Goal: Task Accomplishment & Management: Manage account settings

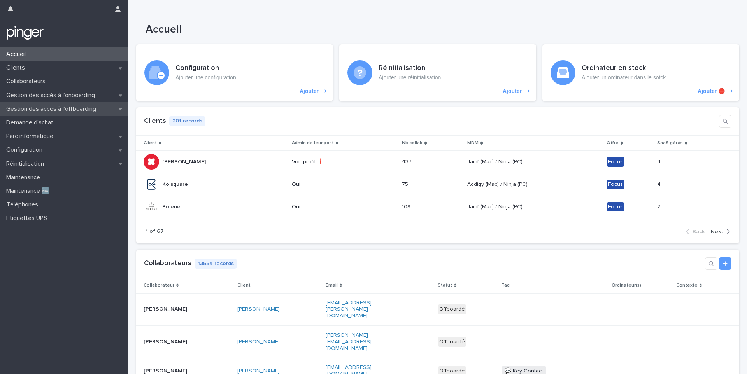
click at [67, 105] on p "Gestion des accès à l’offboarding" at bounding box center [52, 108] width 99 height 7
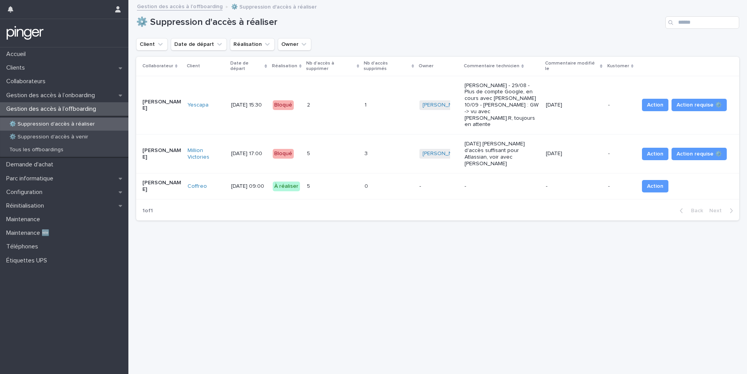
click at [358, 180] on div "5 5" at bounding box center [332, 186] width 51 height 13
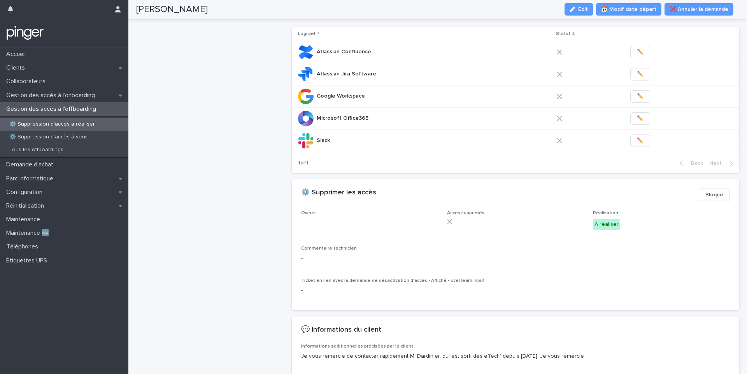
scroll to position [353, 0]
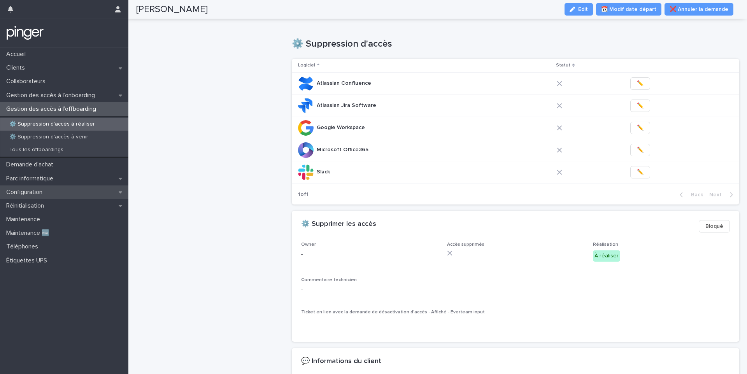
click at [34, 190] on p "Configuration" at bounding box center [26, 192] width 46 height 7
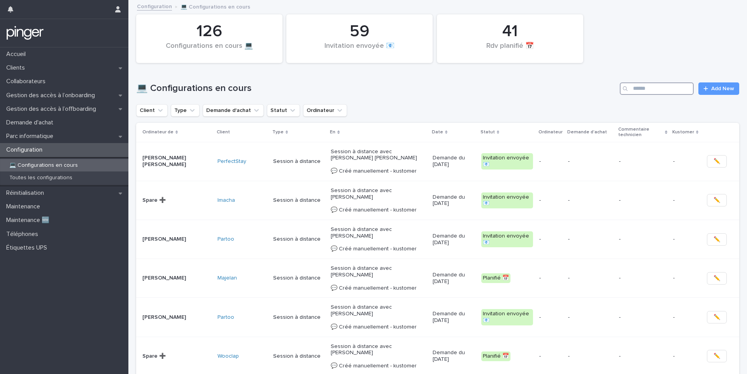
click at [645, 89] on input "Search" at bounding box center [657, 88] width 74 height 12
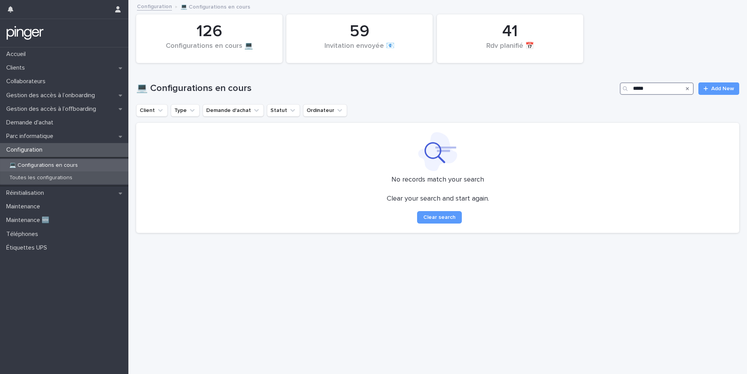
type input "*****"
click at [32, 175] on p "Toutes les configurations" at bounding box center [40, 178] width 75 height 7
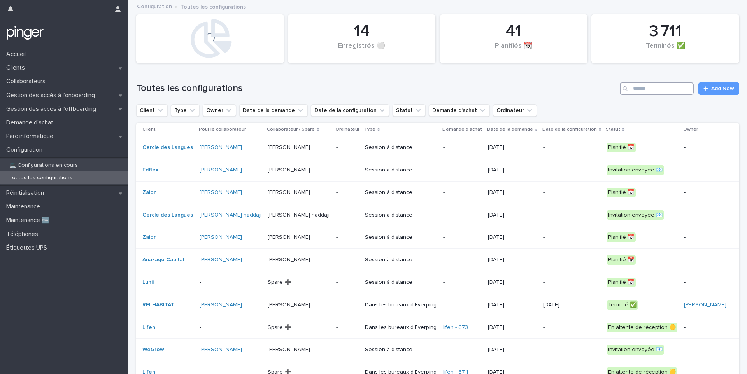
click at [651, 92] on input "Search" at bounding box center [657, 88] width 74 height 12
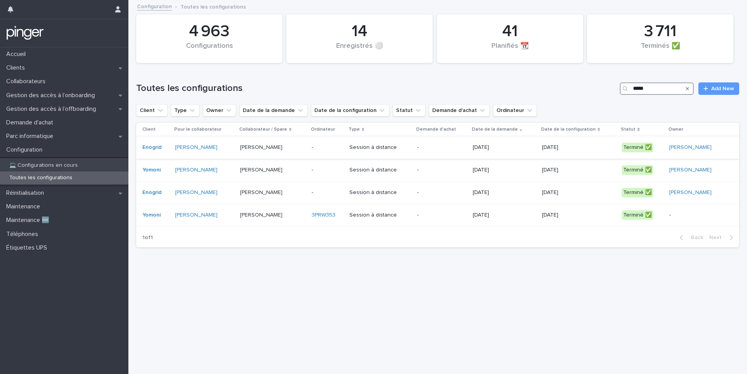
type input "*****"
click at [309, 148] on td "-" at bounding box center [328, 148] width 38 height 23
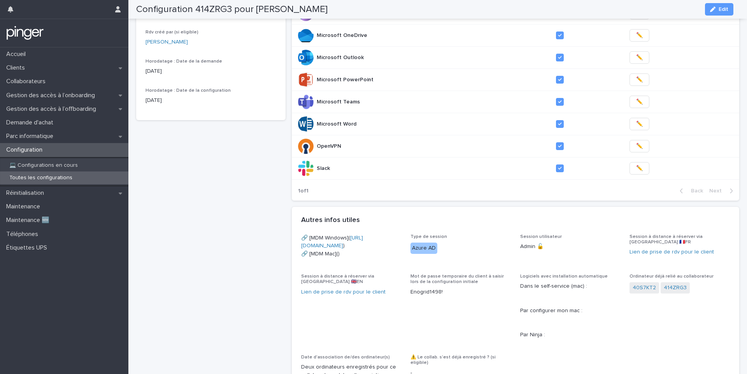
scroll to position [18, 0]
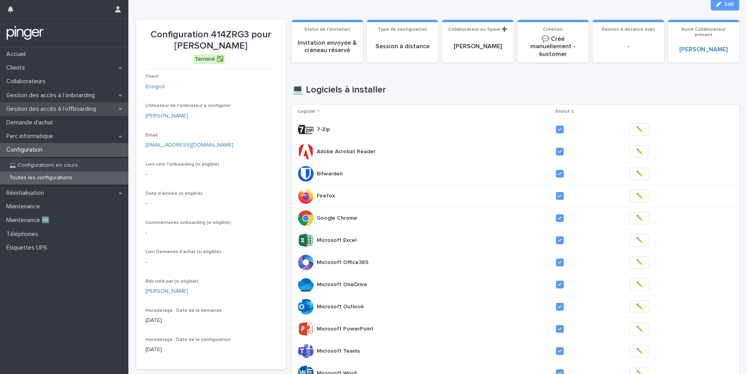
click at [80, 111] on p "Gestion des accès à l’offboarding" at bounding box center [52, 108] width 99 height 7
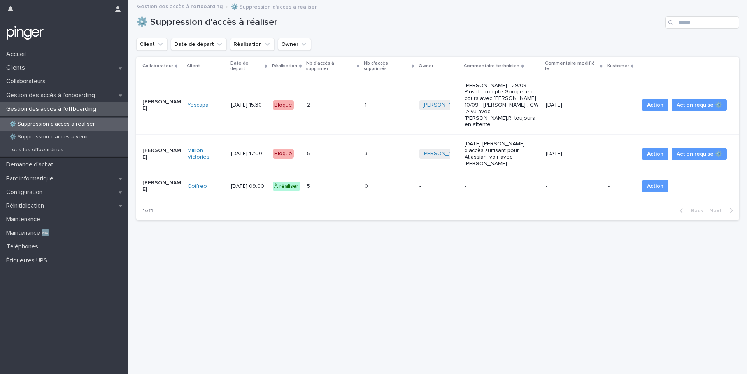
click at [387, 180] on div "0 0" at bounding box center [389, 186] width 49 height 13
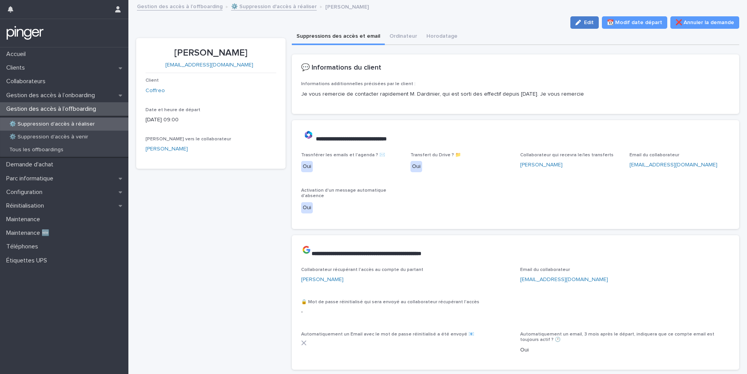
click at [587, 23] on span "Edit" at bounding box center [589, 22] width 10 height 5
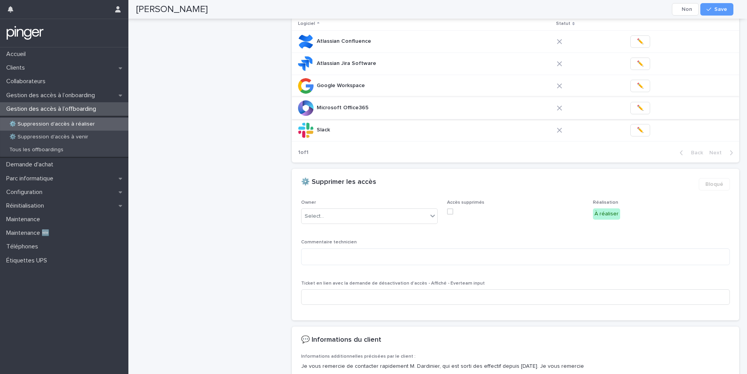
scroll to position [451, 0]
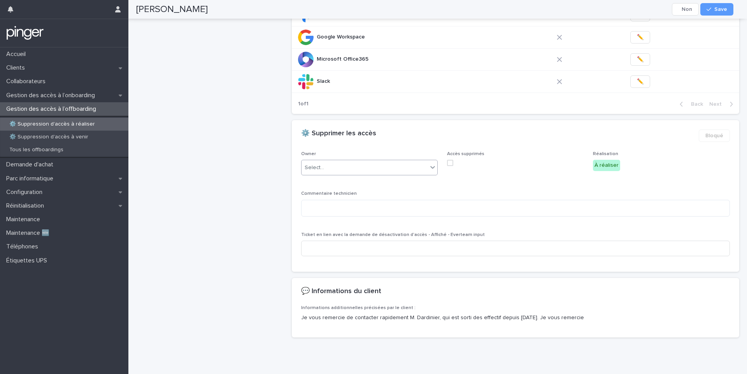
click at [331, 175] on div "Select..." at bounding box center [369, 168] width 137 height 16
type input "****"
click at [712, 10] on div "button" at bounding box center [711, 9] width 8 height 5
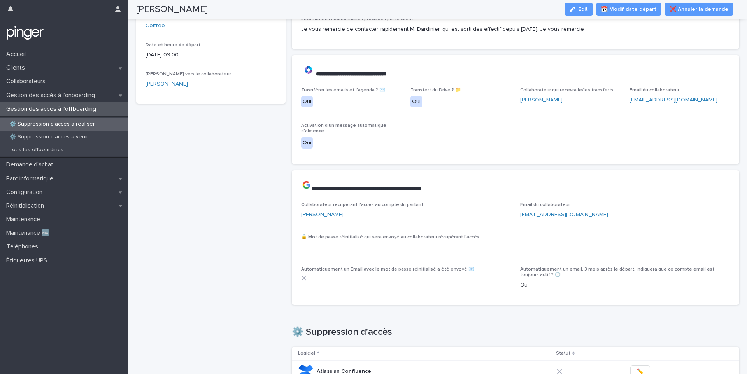
scroll to position [0, 0]
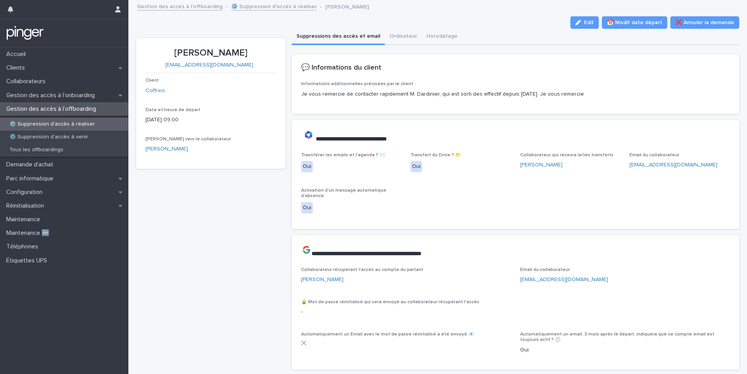
click at [217, 52] on p "[PERSON_NAME]" at bounding box center [211, 52] width 131 height 11
copy p "[PERSON_NAME]"
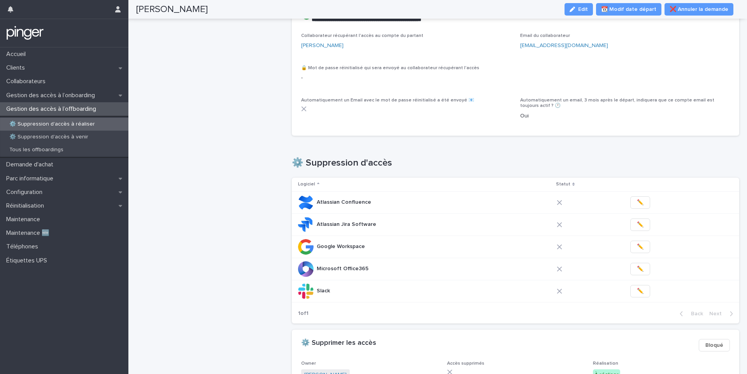
scroll to position [235, 0]
click at [630, 292] on button "✏️" at bounding box center [640, 290] width 20 height 12
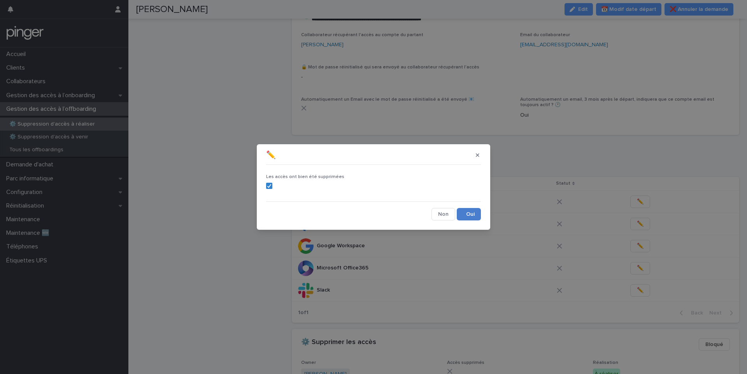
click at [470, 210] on button "Save" at bounding box center [469, 214] width 24 height 12
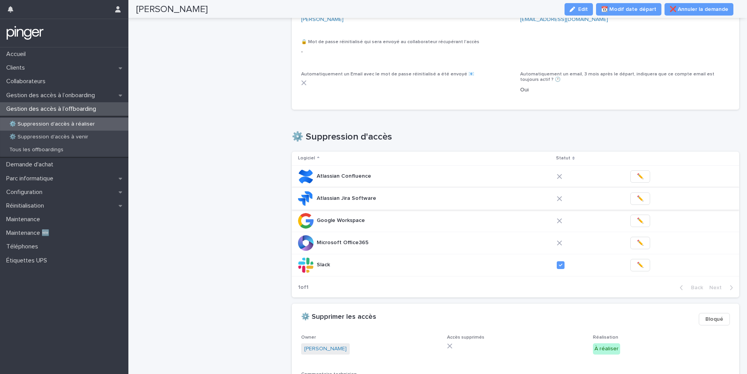
scroll to position [267, 0]
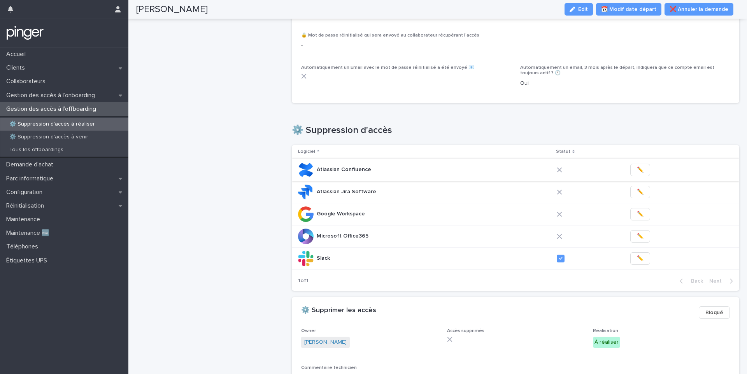
click at [637, 170] on span "✏️" at bounding box center [640, 170] width 7 height 8
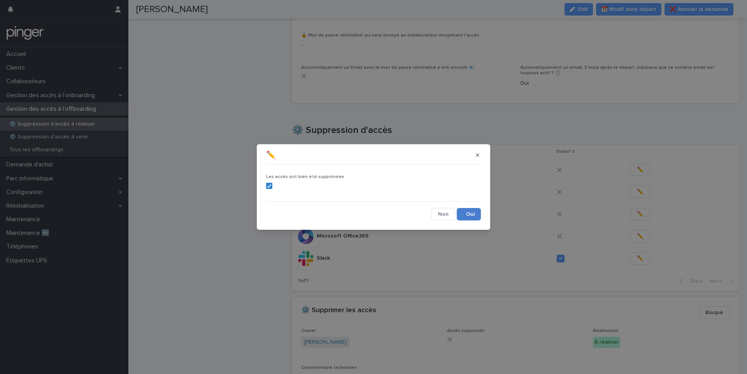
click at [466, 216] on button "Save" at bounding box center [469, 214] width 24 height 12
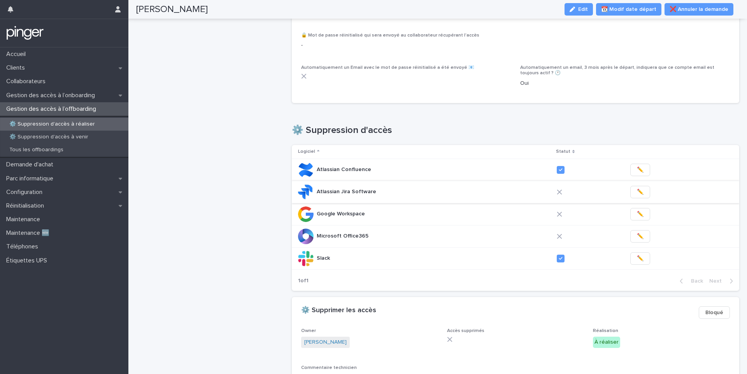
click at [637, 191] on span "✏️" at bounding box center [640, 192] width 7 height 8
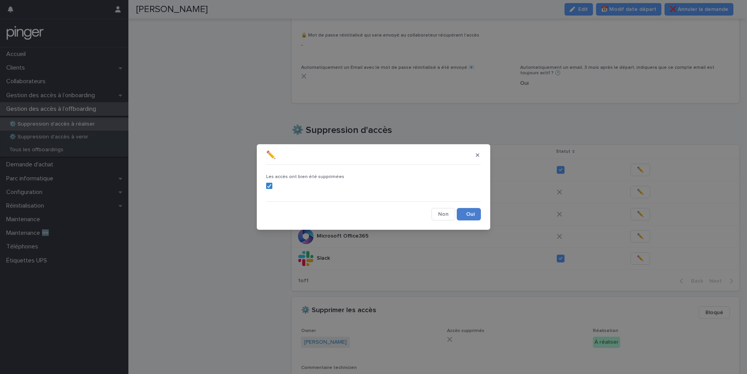
click at [470, 212] on button "Save" at bounding box center [469, 214] width 24 height 12
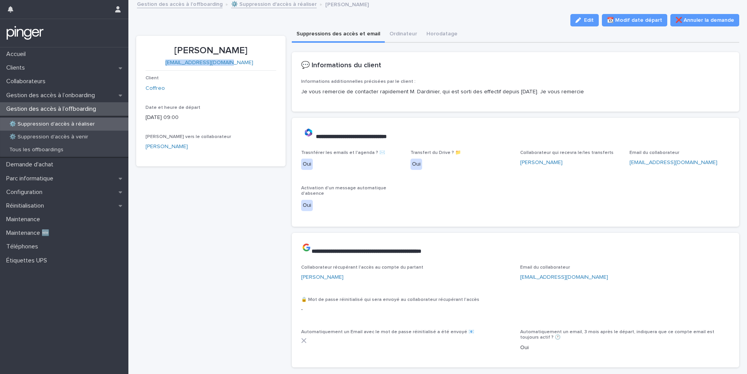
scroll to position [0, 0]
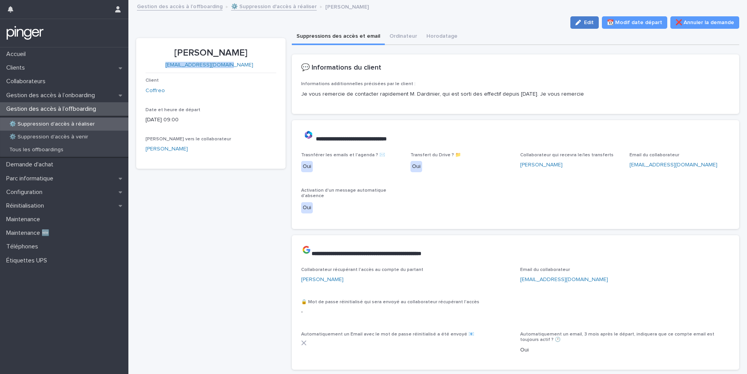
click at [584, 25] on span "Edit" at bounding box center [589, 22] width 10 height 5
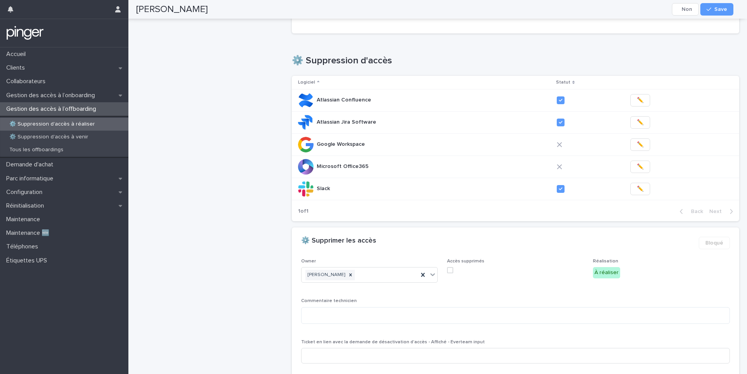
scroll to position [346, 0]
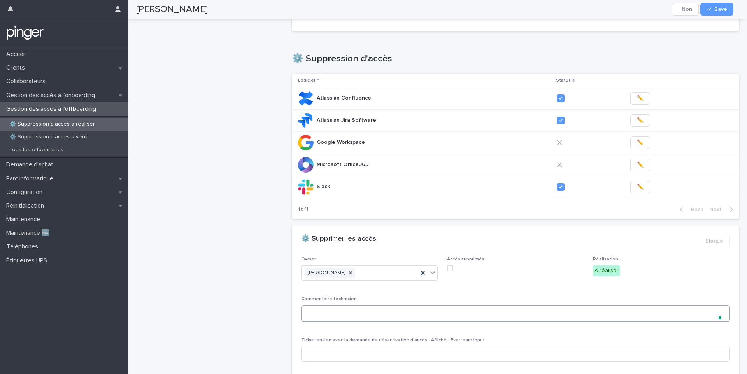
click at [323, 309] on textarea at bounding box center [515, 313] width 429 height 17
type textarea "*"
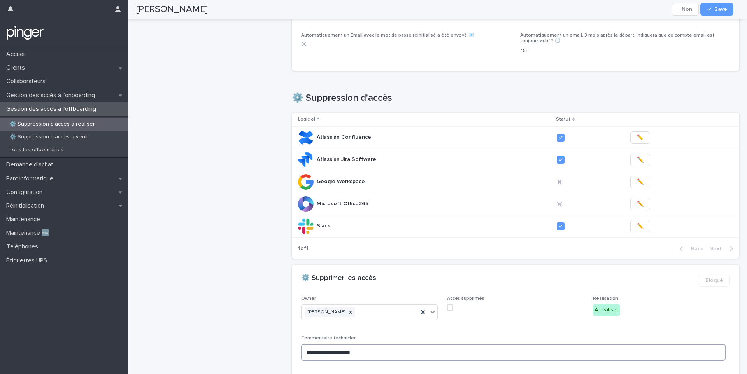
scroll to position [366, 0]
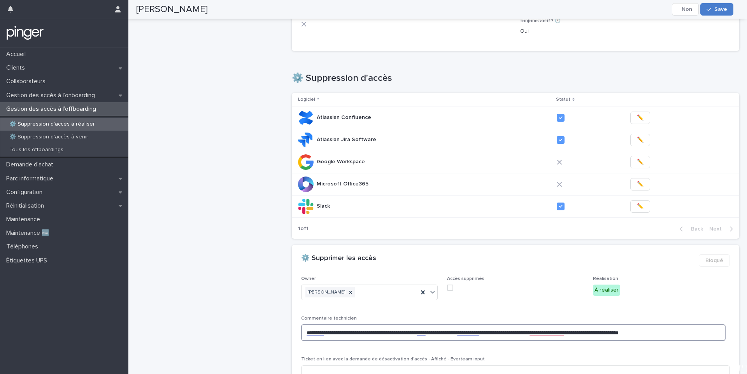
type textarea "**********"
click at [719, 12] on button "Save" at bounding box center [716, 9] width 33 height 12
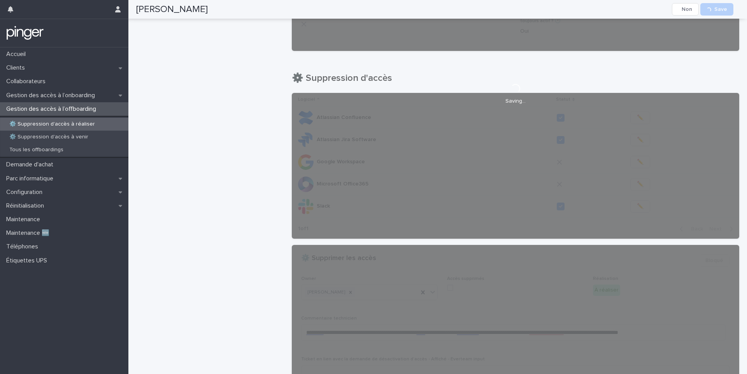
click at [628, 183] on div "Loading... Saving…" at bounding box center [516, 94] width 448 height 749
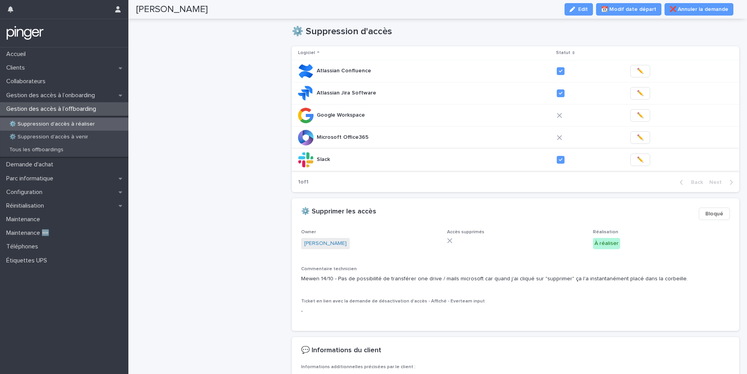
scroll to position [333, 0]
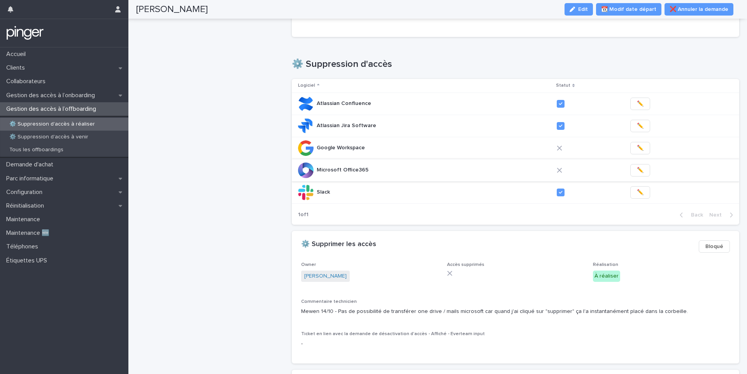
click at [637, 173] on span "✏️" at bounding box center [640, 171] width 7 height 8
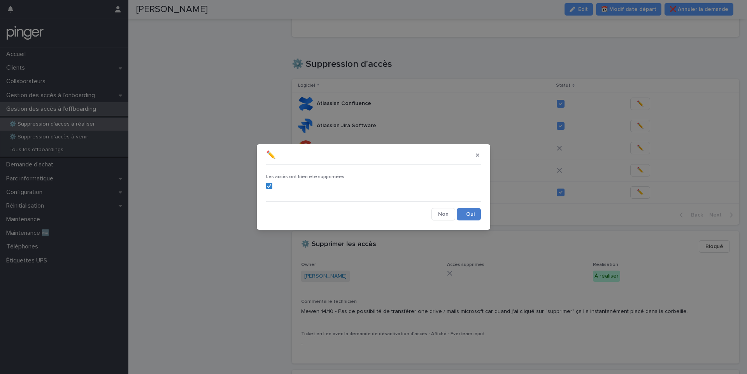
click at [474, 220] on button "Save" at bounding box center [469, 214] width 24 height 12
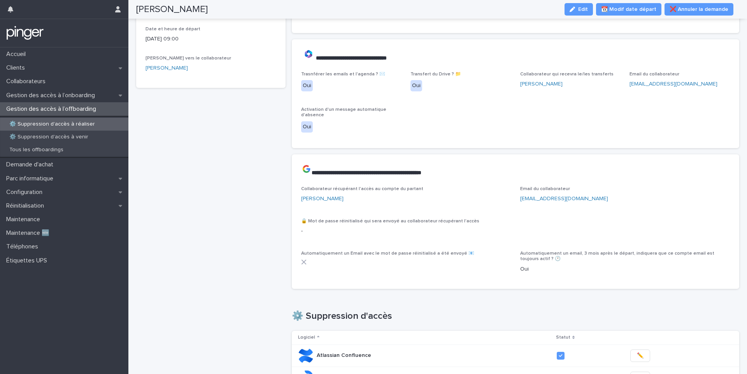
scroll to position [86, 0]
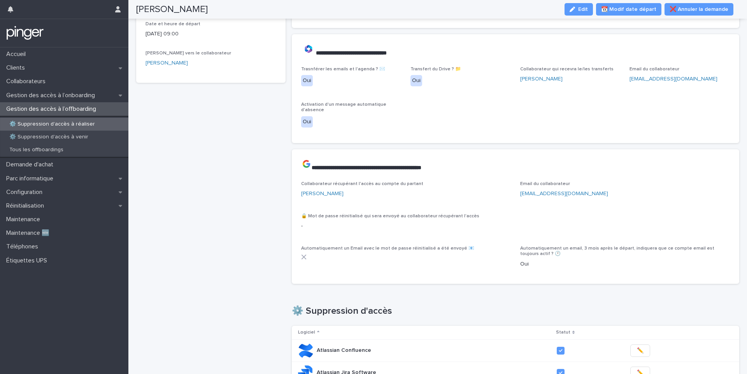
click at [585, 16] on div "[PERSON_NAME] Edit 📆 Modif date départ ❌ Annuler la demande" at bounding box center [434, 9] width 597 height 19
click at [582, 14] on button "Edit" at bounding box center [579, 9] width 28 height 12
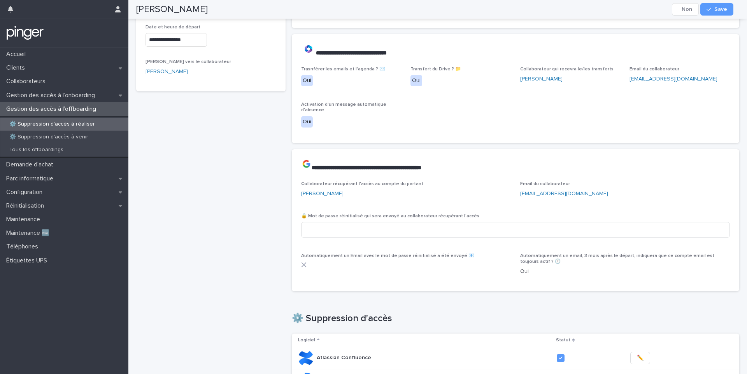
scroll to position [99, 0]
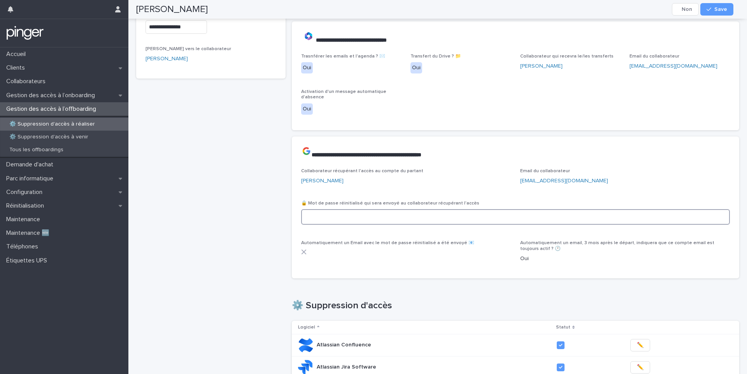
click at [337, 214] on input at bounding box center [515, 217] width 429 height 16
paste input "**********"
type input "**********"
click at [709, 13] on button "Save" at bounding box center [716, 9] width 33 height 12
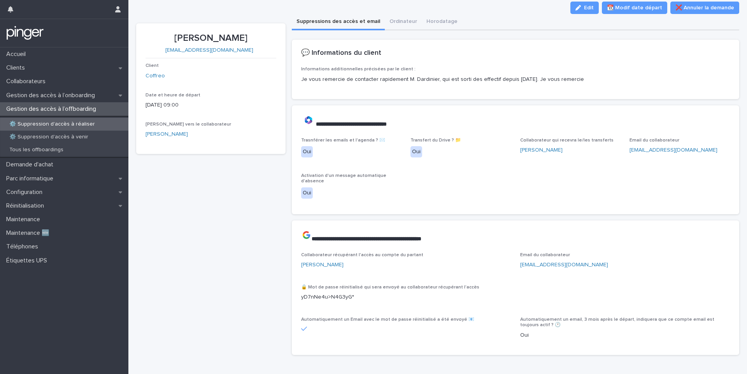
scroll to position [20, 0]
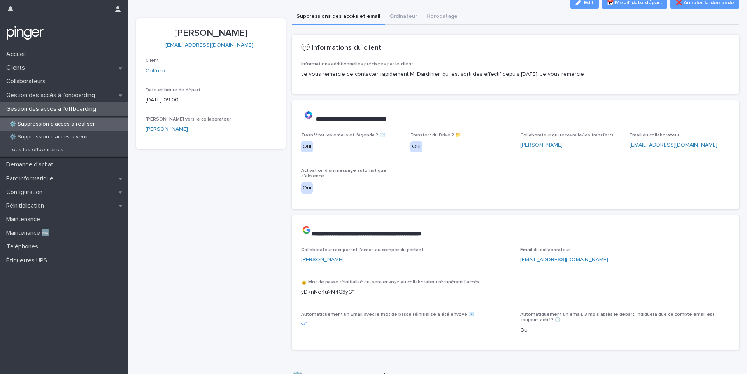
click at [191, 35] on p "[PERSON_NAME]" at bounding box center [211, 33] width 131 height 11
click at [191, 37] on p "[PERSON_NAME]" at bounding box center [211, 33] width 131 height 11
copy p "[PERSON_NAME]"
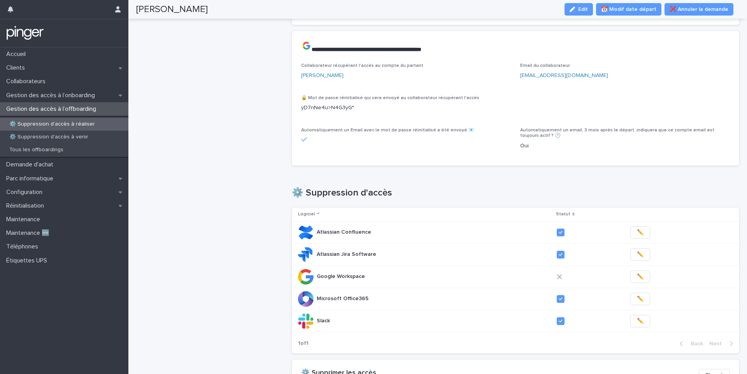
scroll to position [194, 0]
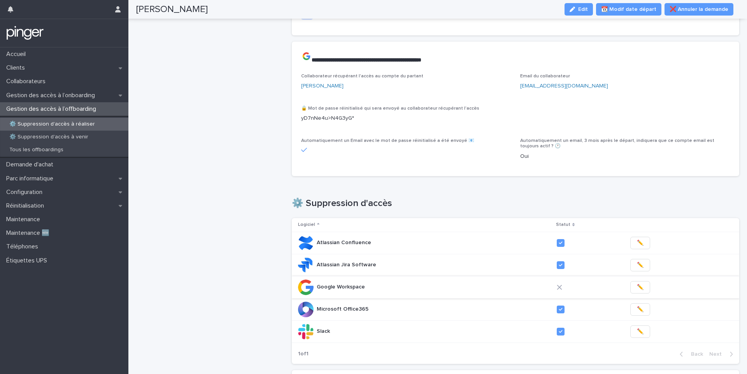
click at [637, 288] on span "✏️" at bounding box center [640, 288] width 7 height 8
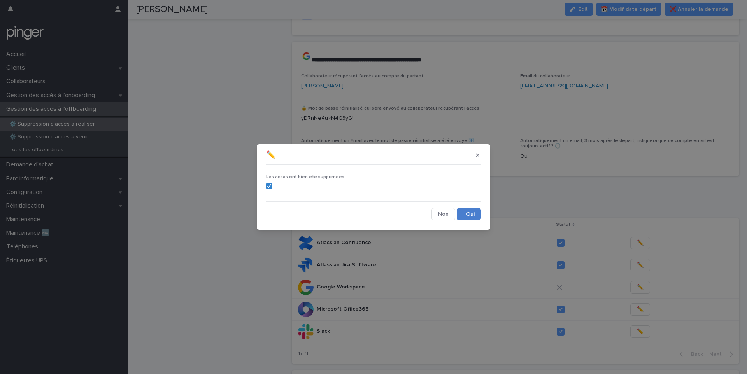
click at [478, 215] on button "Save" at bounding box center [469, 214] width 24 height 12
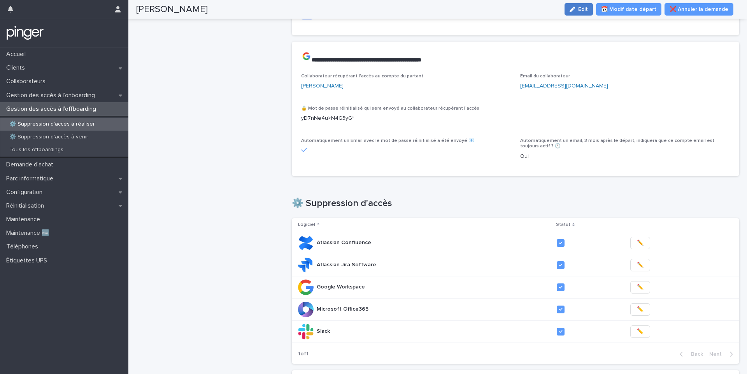
click at [575, 11] on icon "button" at bounding box center [572, 9] width 5 height 5
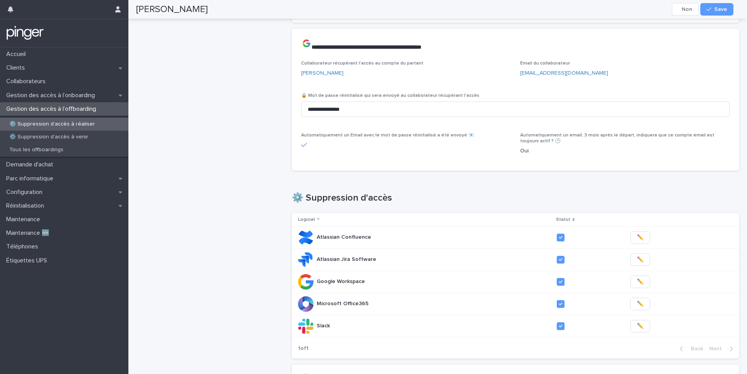
scroll to position [466, 0]
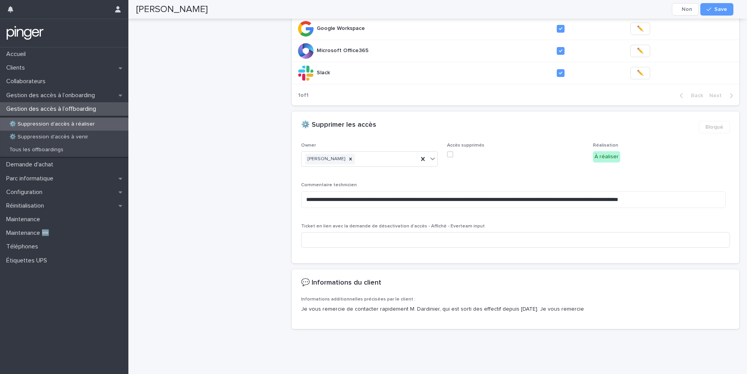
click at [449, 151] on span at bounding box center [450, 154] width 6 height 6
click at [710, 11] on icon "button" at bounding box center [709, 9] width 5 height 5
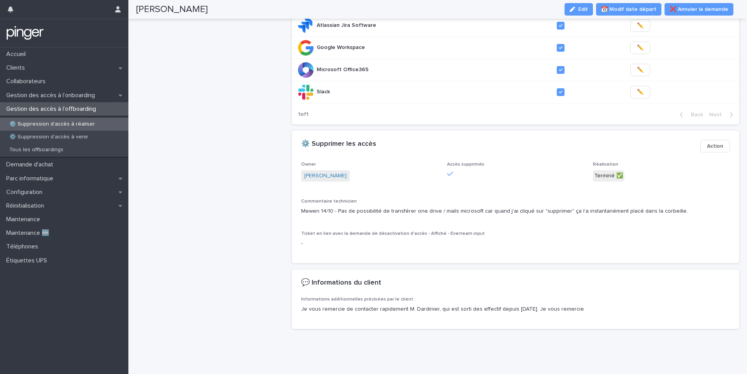
scroll to position [439, 0]
click at [56, 193] on div "Configuration" at bounding box center [64, 193] width 128 height 14
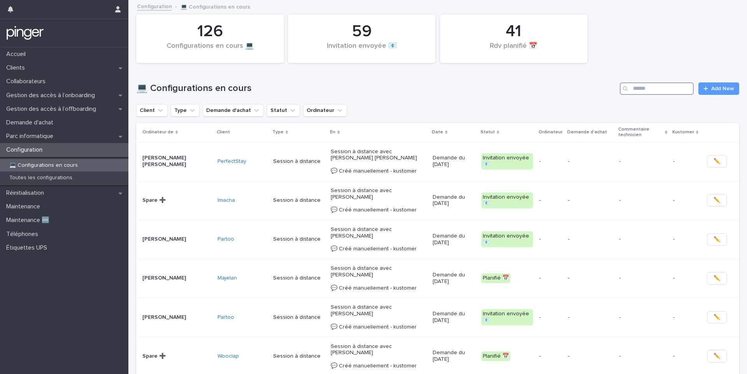
click at [635, 88] on input "Search" at bounding box center [657, 88] width 74 height 12
paste input "**********"
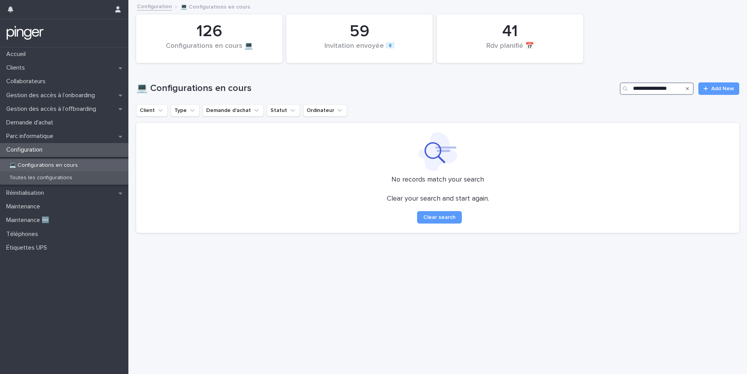
type input "**********"
click at [82, 184] on div "Toutes les configurations" at bounding box center [64, 178] width 128 height 13
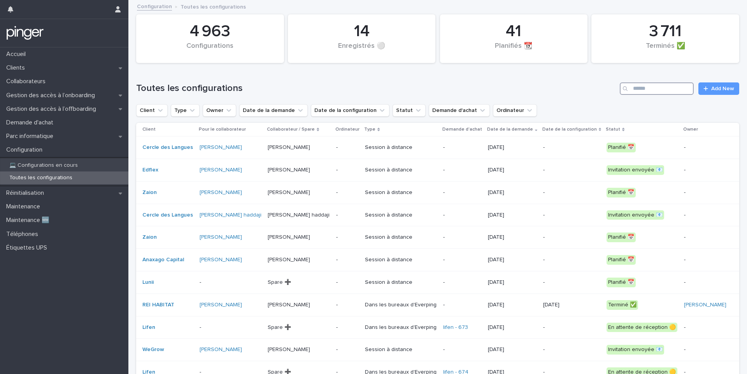
click at [649, 92] on input "Search" at bounding box center [657, 88] width 74 height 12
paste input "**********"
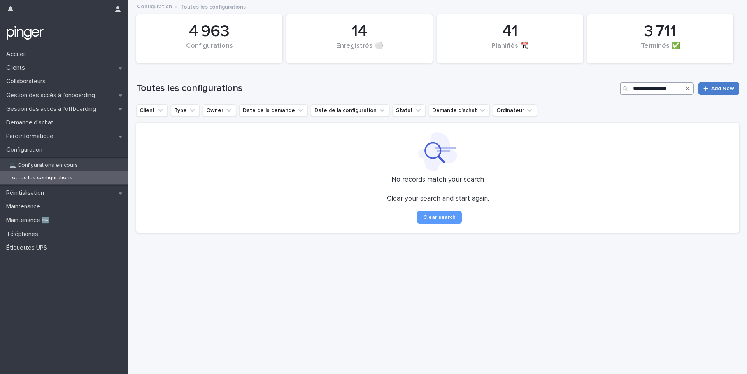
type input "**********"
click at [709, 93] on link "Add New" at bounding box center [718, 88] width 41 height 12
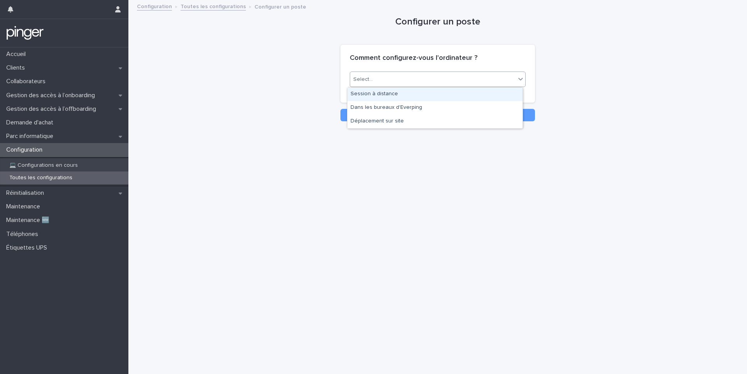
click at [440, 84] on div "Select..." at bounding box center [432, 79] width 165 height 13
click at [431, 93] on div "Session à distance" at bounding box center [434, 95] width 175 height 14
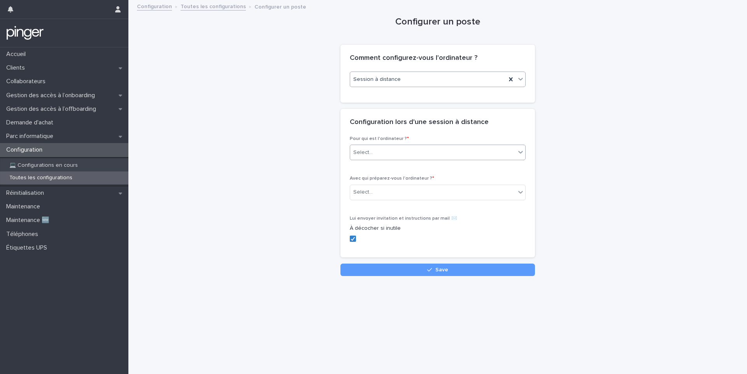
click at [409, 160] on div "Select..." at bounding box center [438, 153] width 176 height 16
click at [397, 171] on div "Collaborateur" at bounding box center [434, 168] width 175 height 14
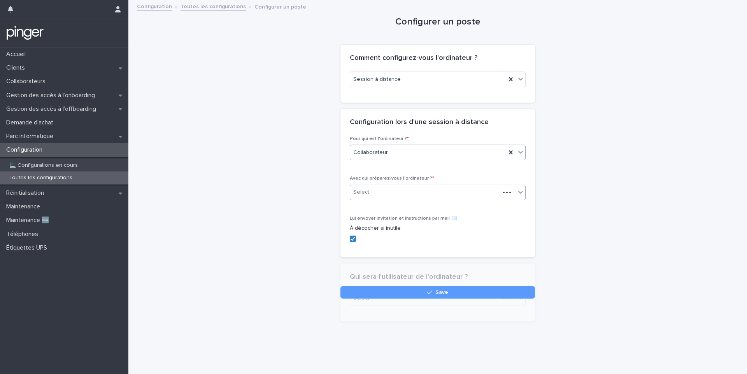
click at [386, 198] on div "Select..." at bounding box center [425, 192] width 150 height 13
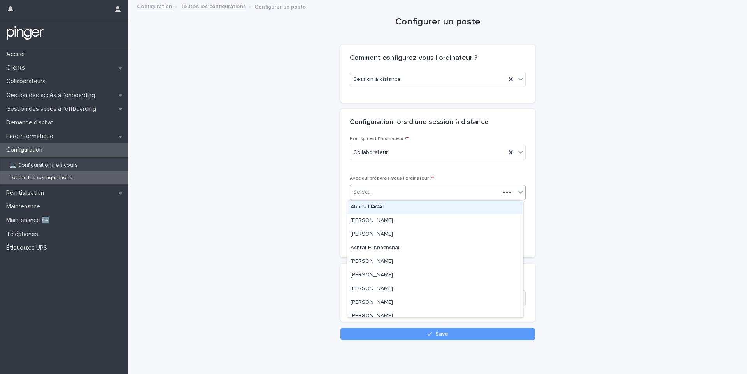
paste input "**********"
type input "**********"
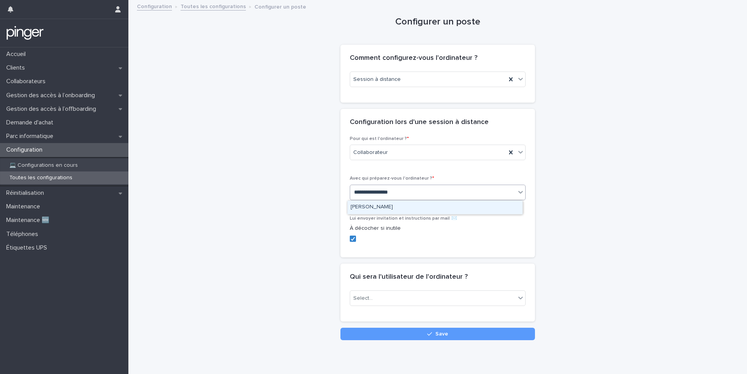
click at [385, 209] on div "[PERSON_NAME]" at bounding box center [434, 208] width 175 height 14
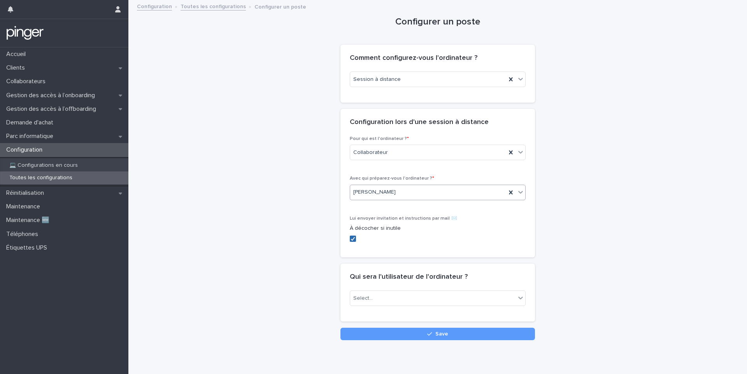
click at [351, 239] on icon at bounding box center [353, 239] width 5 height 4
click at [360, 294] on div "Select..." at bounding box center [432, 298] width 165 height 13
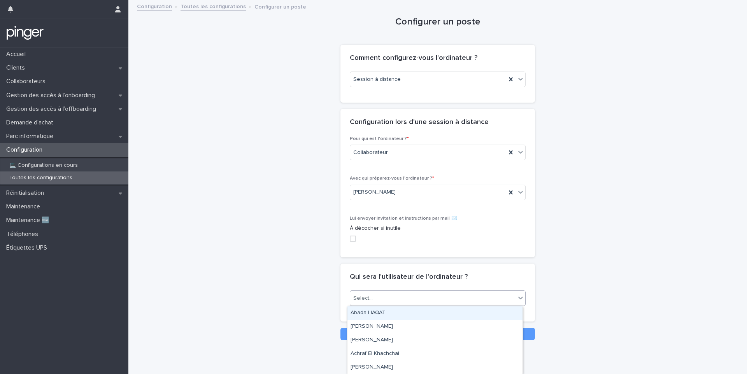
paste input "**********"
type input "**********"
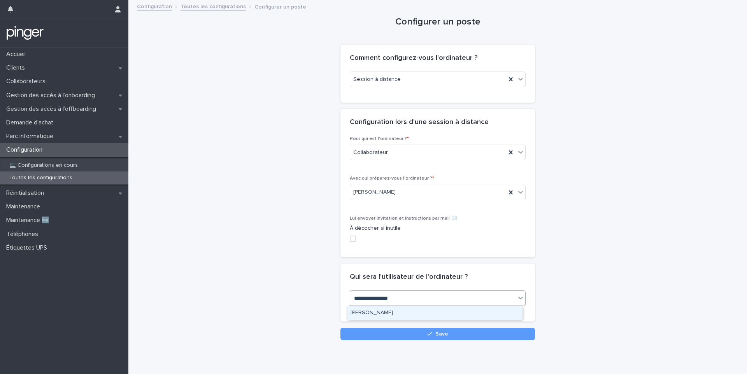
scroll to position [11, 0]
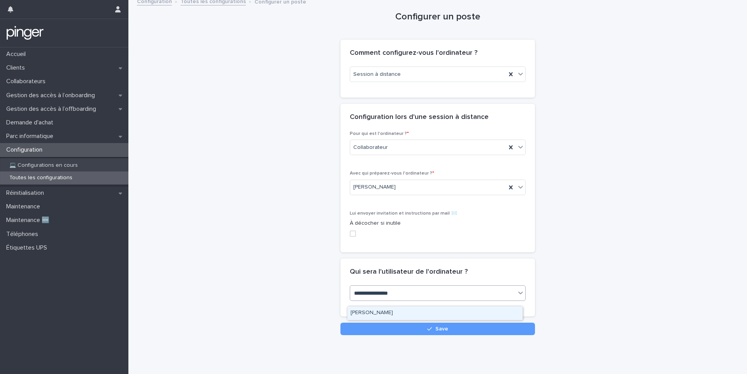
click at [370, 317] on div "[PERSON_NAME]" at bounding box center [434, 314] width 175 height 14
click at [387, 330] on div "Loading... Saving… Loading... Saving… Configurer un poste Loading... Saving… Lo…" at bounding box center [437, 176] width 611 height 360
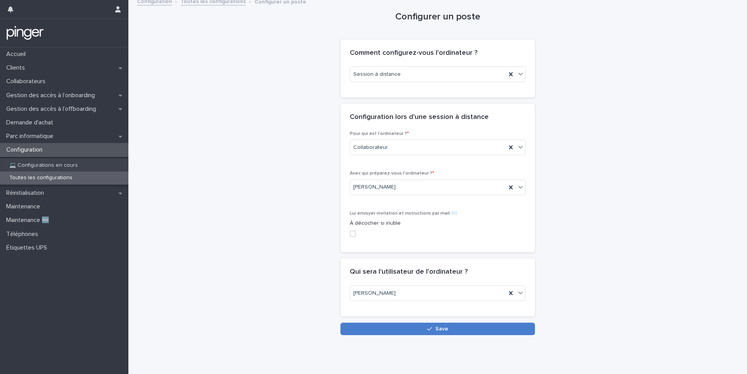
click at [389, 326] on button "Save" at bounding box center [437, 329] width 195 height 12
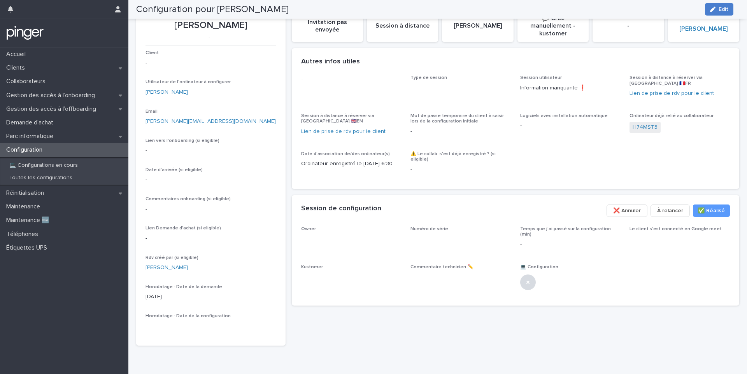
click at [712, 13] on button "Edit" at bounding box center [719, 9] width 28 height 12
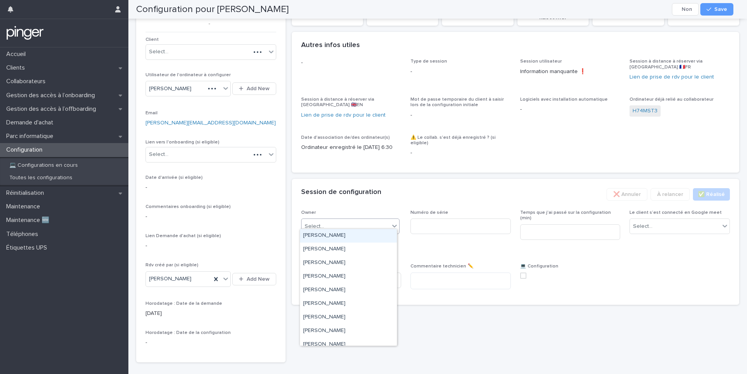
click at [352, 224] on div "Select..." at bounding box center [346, 226] width 88 height 13
type input "****"
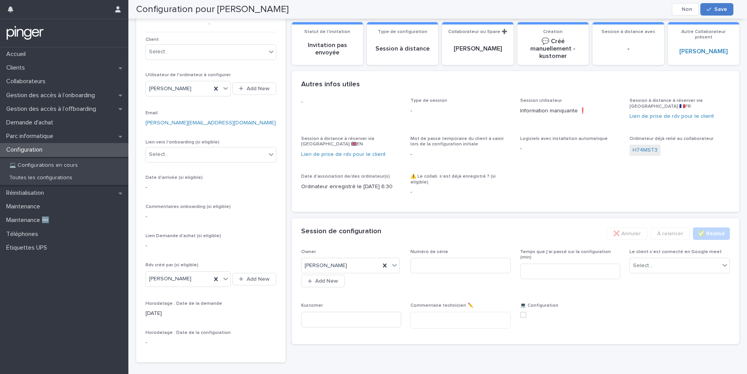
click at [712, 7] on div "button" at bounding box center [711, 9] width 8 height 5
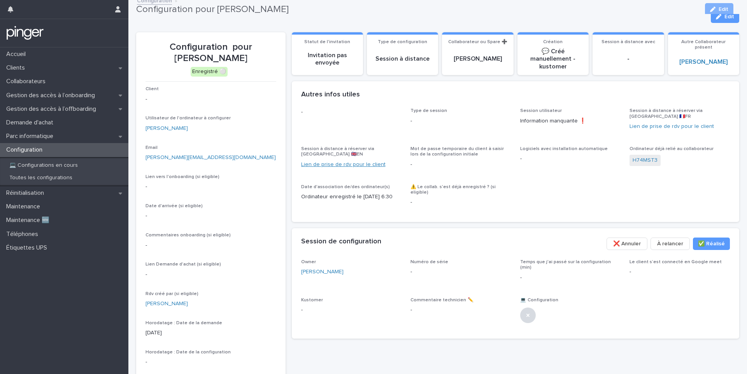
scroll to position [0, 0]
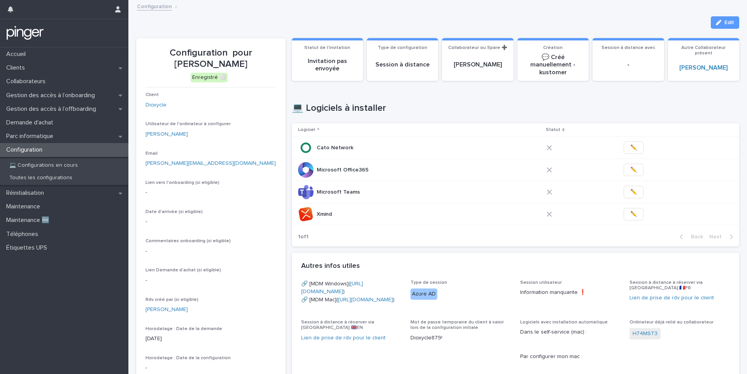
click at [70, 153] on div "Configuration" at bounding box center [64, 150] width 128 height 14
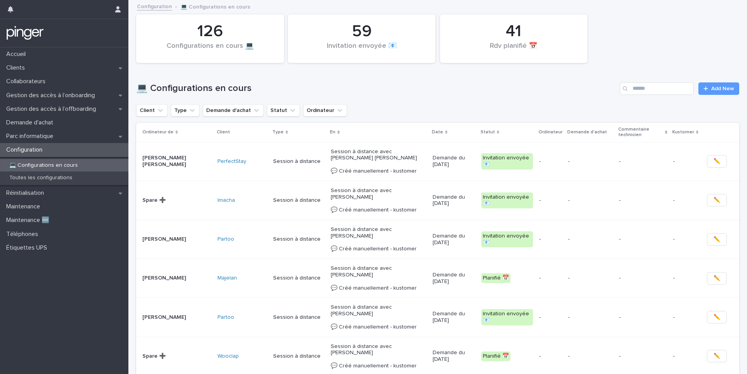
click at [70, 160] on div "💻 Configurations en cours" at bounding box center [64, 165] width 128 height 13
click at [643, 88] on input "Search" at bounding box center [657, 88] width 74 height 12
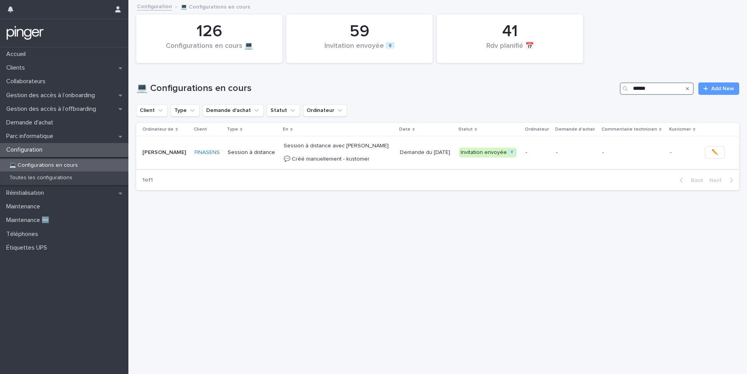
type input "*****"
click at [505, 155] on p "Invitation envoyée 📧" at bounding box center [489, 153] width 60 height 10
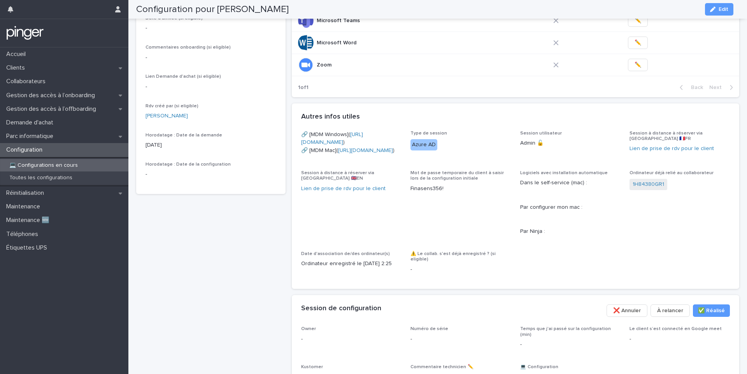
scroll to position [186, 0]
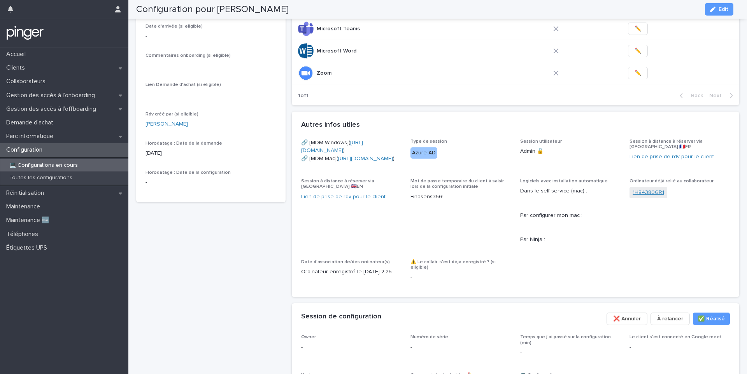
click at [655, 197] on link "1H84380GR1" at bounding box center [649, 193] width 32 height 8
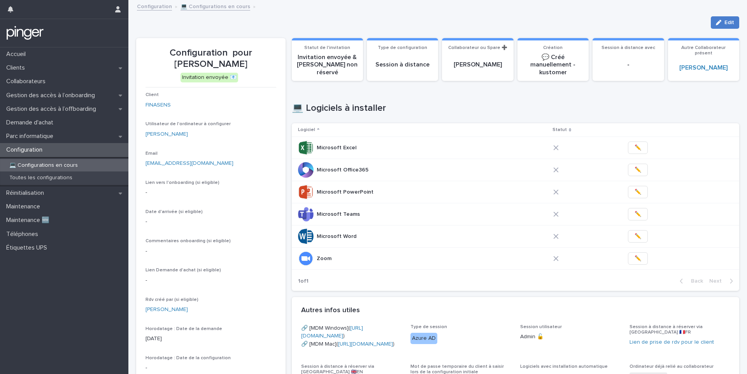
click at [727, 18] on button "Edit" at bounding box center [725, 22] width 28 height 12
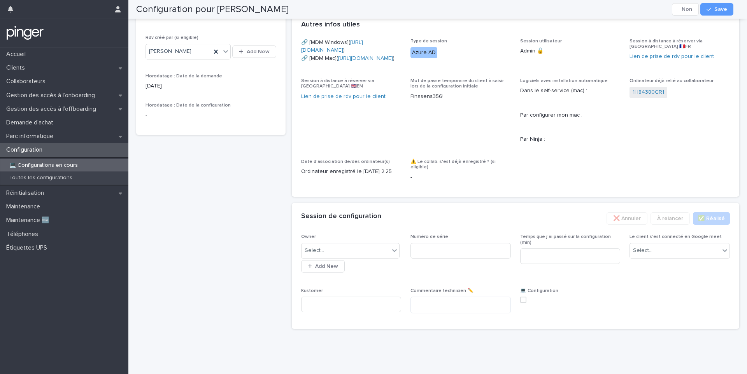
scroll to position [349, 0]
click at [469, 250] on input at bounding box center [460, 251] width 100 height 16
paste input "**********"
type input "**********"
click at [720, 7] on span "Save" at bounding box center [720, 9] width 13 height 5
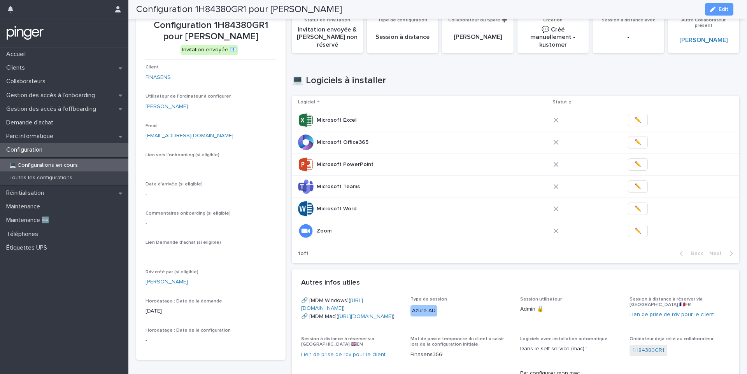
scroll to position [0, 0]
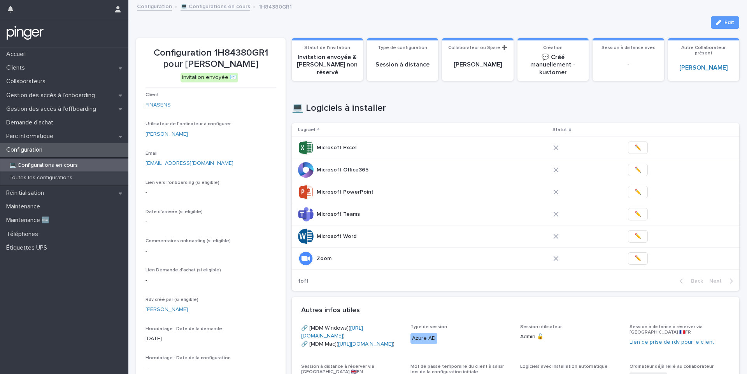
click at [156, 107] on link "FINASENS" at bounding box center [158, 105] width 25 height 8
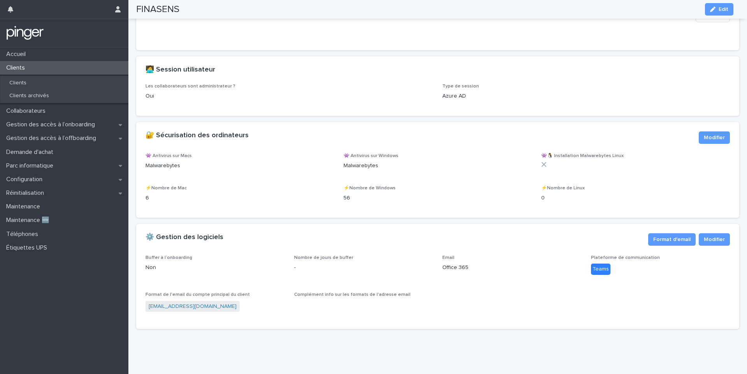
scroll to position [846, 0]
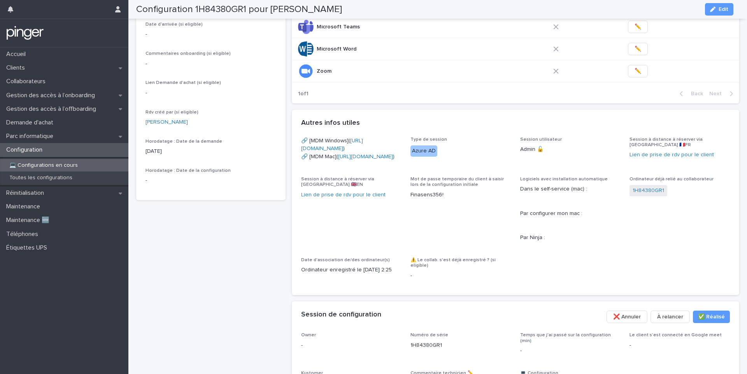
scroll to position [200, 0]
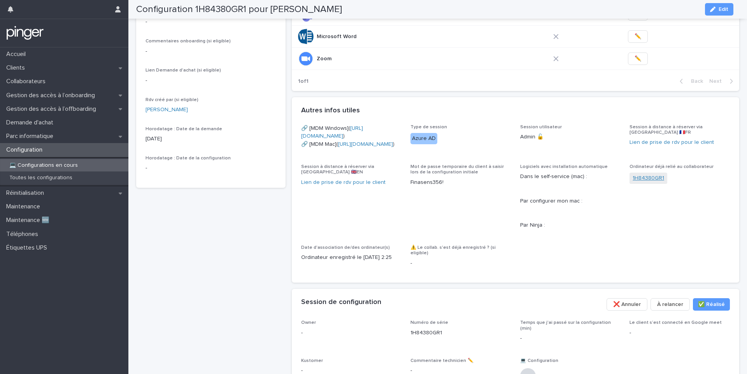
click at [643, 182] on link "1H84380GR1" at bounding box center [649, 178] width 32 height 8
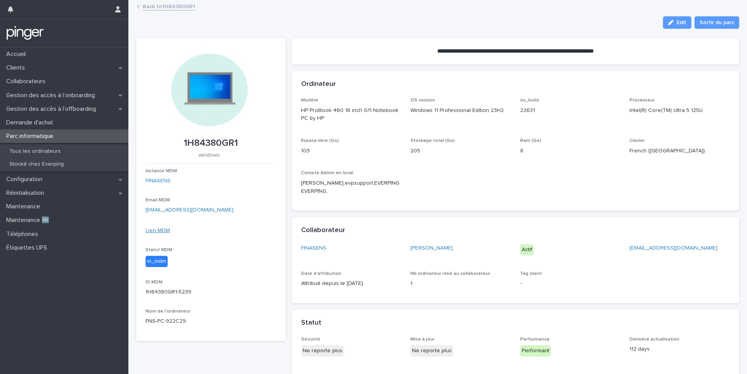
click at [160, 231] on link "Lien MDM" at bounding box center [158, 230] width 25 height 5
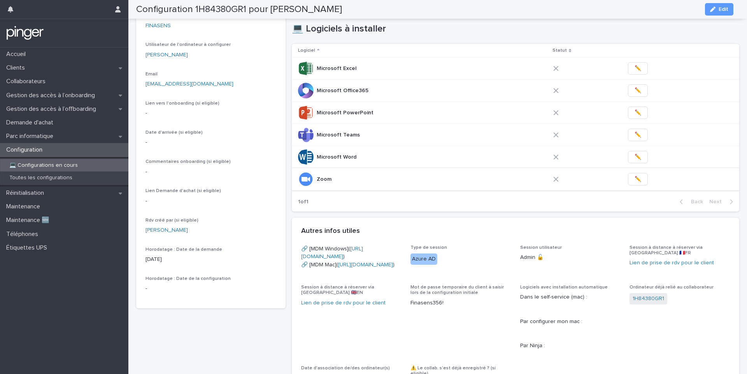
scroll to position [44, 0]
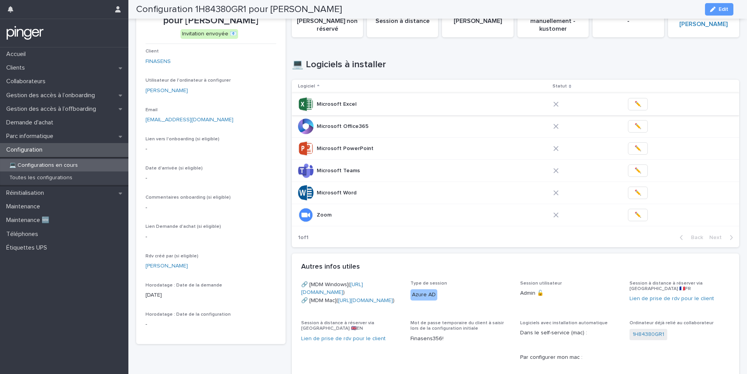
click at [635, 105] on span "✏️" at bounding box center [638, 104] width 7 height 8
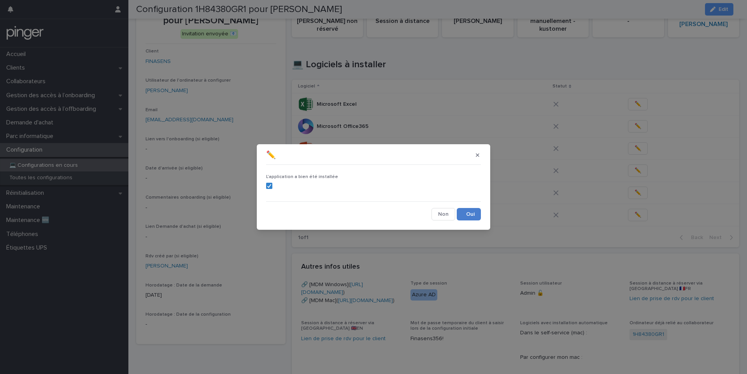
click at [463, 217] on button "Save" at bounding box center [469, 214] width 24 height 12
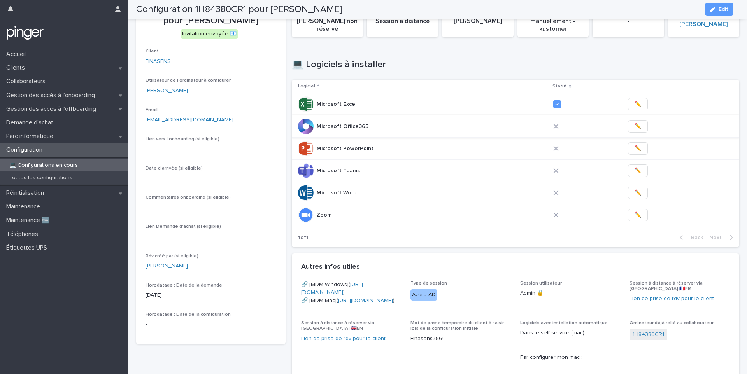
click at [635, 128] on span "✏️" at bounding box center [638, 127] width 7 height 8
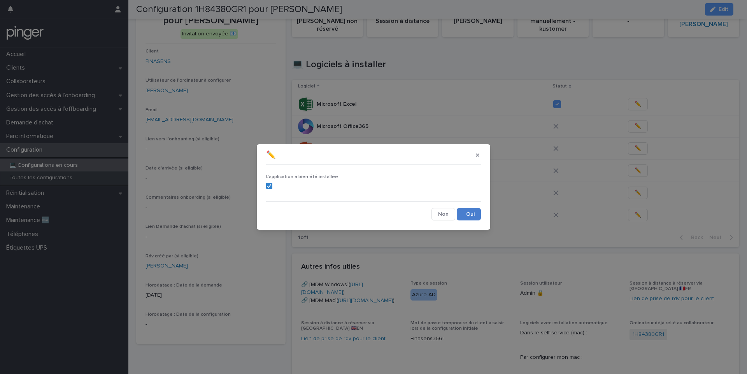
click at [475, 209] on button "Save" at bounding box center [469, 214] width 24 height 12
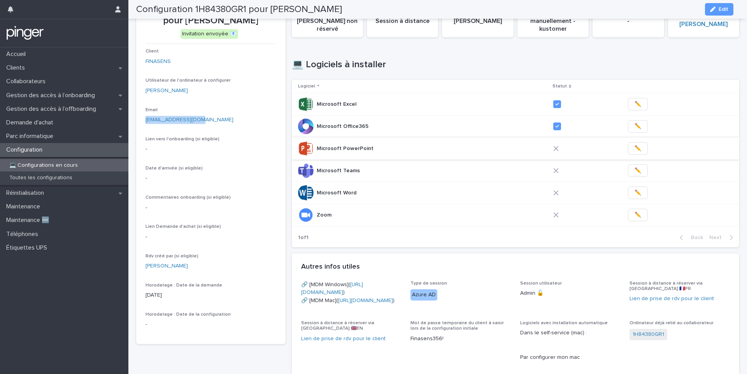
click at [635, 150] on span "✏️" at bounding box center [638, 149] width 7 height 8
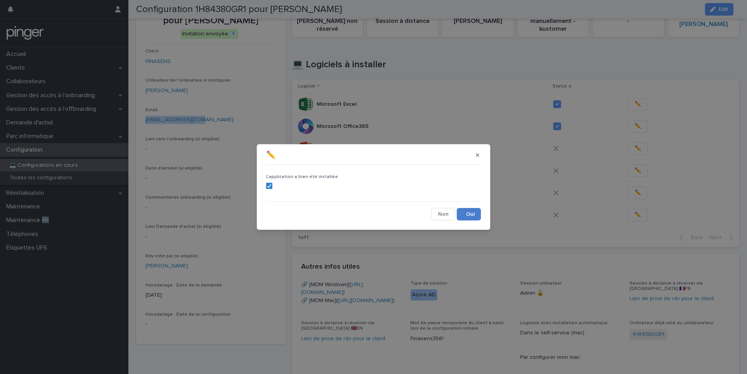
click at [474, 217] on button "Save" at bounding box center [469, 214] width 24 height 12
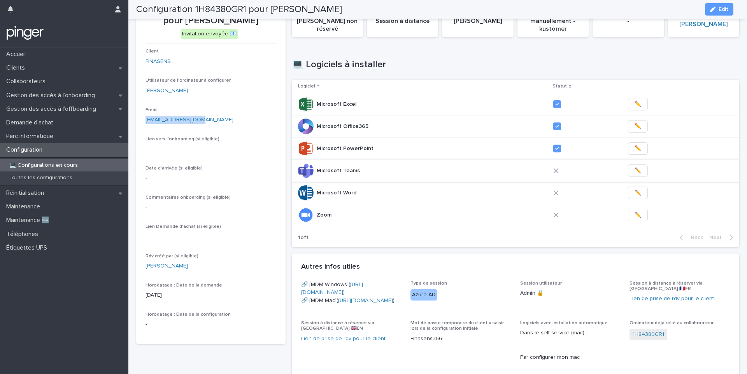
click at [635, 171] on span "✏️" at bounding box center [638, 171] width 7 height 8
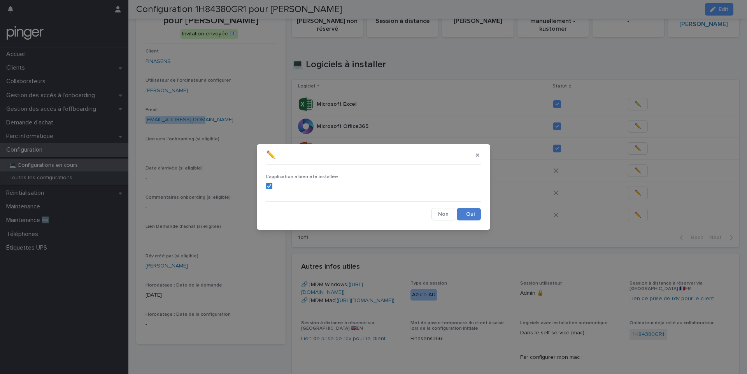
click at [464, 212] on button "Save" at bounding box center [469, 214] width 24 height 12
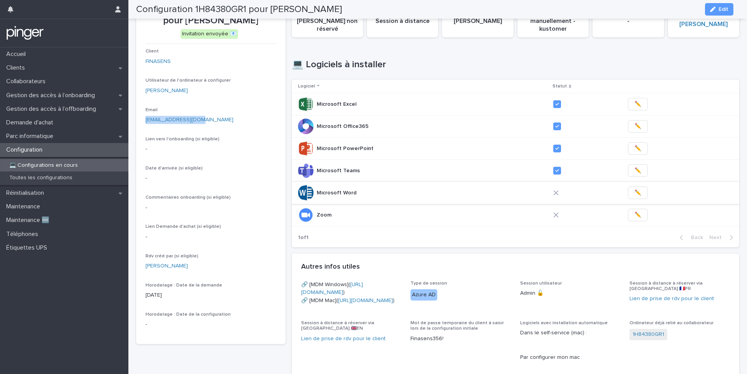
click at [635, 196] on span "✏️" at bounding box center [638, 193] width 7 height 8
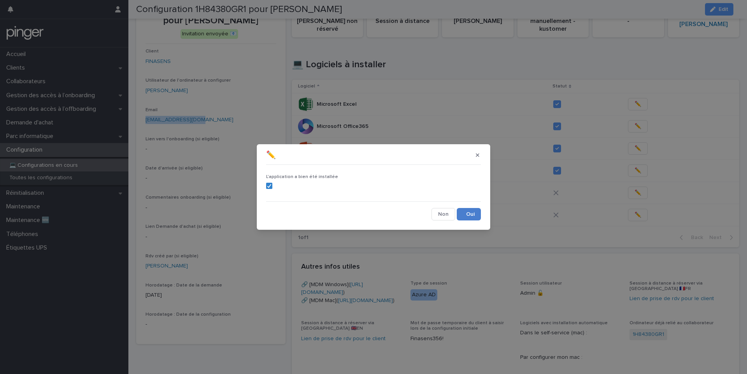
click at [475, 217] on button "Save" at bounding box center [469, 214] width 24 height 12
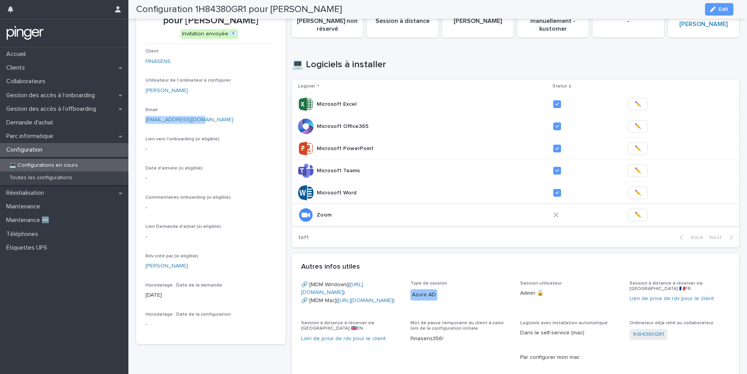
click at [628, 213] on button "✏️" at bounding box center [638, 215] width 20 height 12
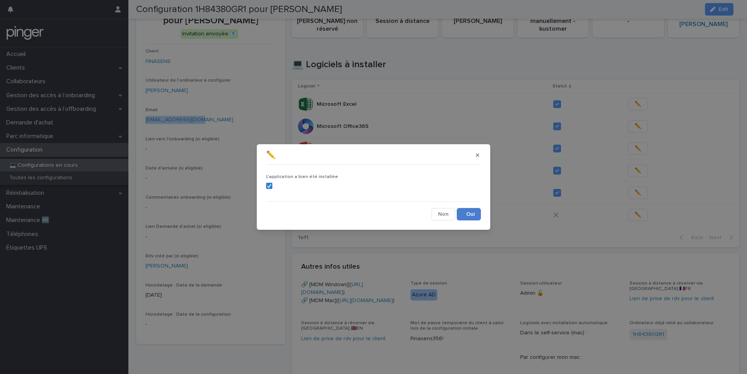
click at [468, 217] on button "Save" at bounding box center [469, 214] width 24 height 12
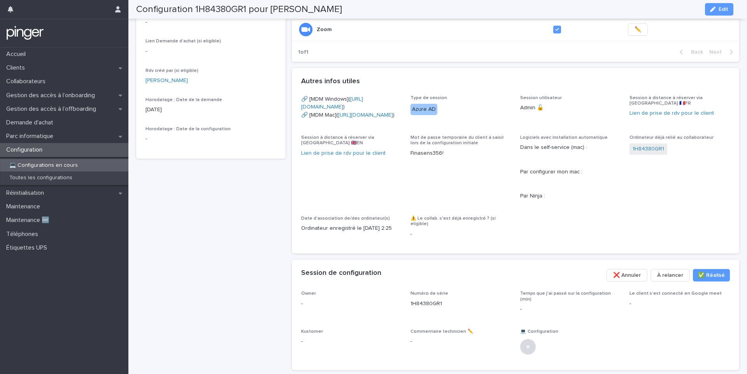
scroll to position [338, 0]
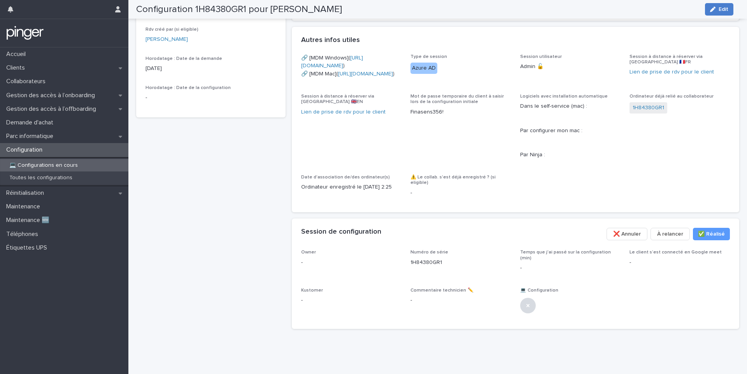
click at [721, 11] on span "Edit" at bounding box center [724, 9] width 10 height 5
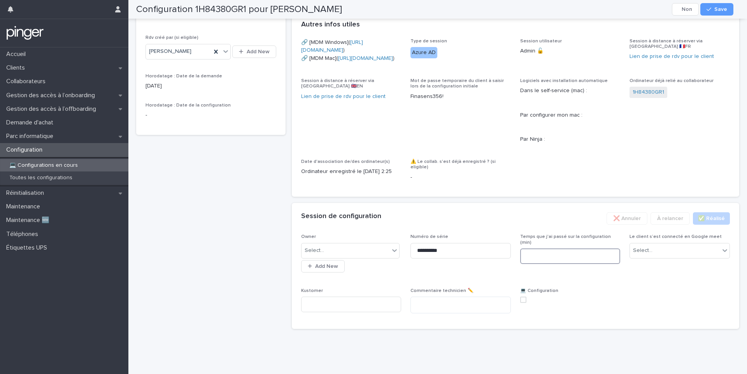
click at [531, 264] on input at bounding box center [570, 257] width 100 height 16
type input "**"
click at [521, 309] on div "💻  Configuration" at bounding box center [570, 298] width 100 height 21
click at [520, 303] on span at bounding box center [523, 300] width 6 height 6
click at [376, 257] on div "Select..." at bounding box center [346, 250] width 88 height 13
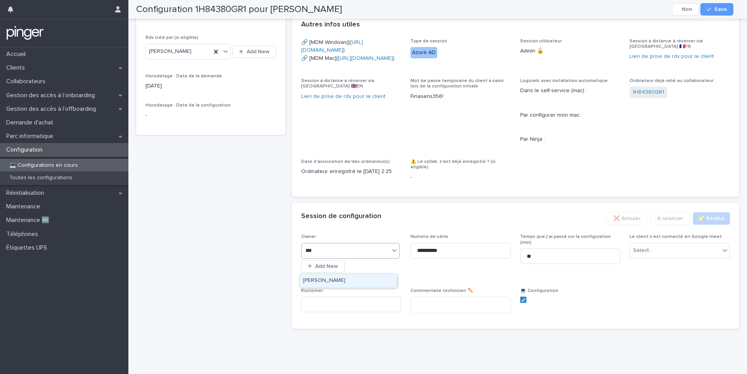
type input "****"
click at [396, 312] on input at bounding box center [351, 305] width 100 height 16
paste input "**********"
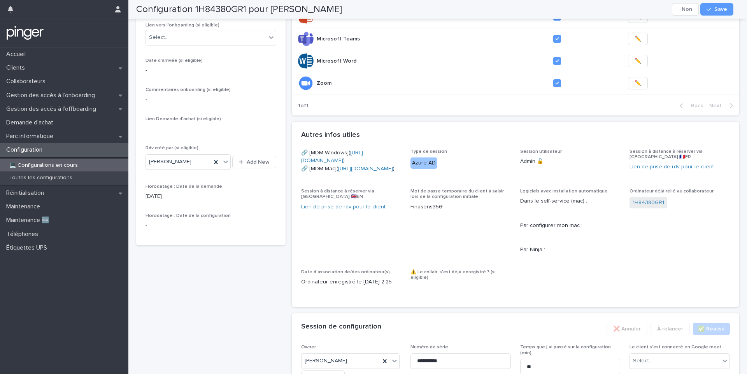
scroll to position [146, 0]
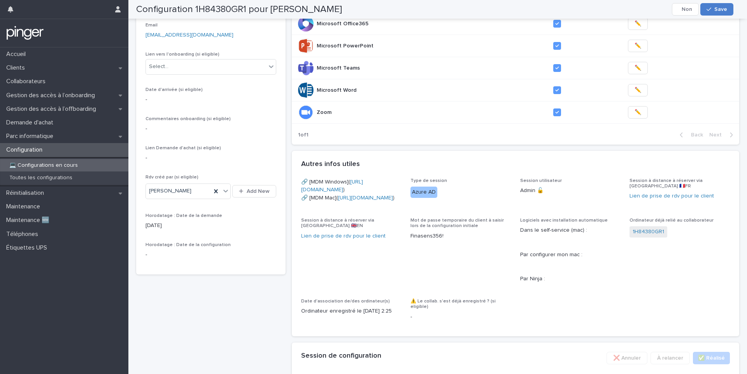
type input "**********"
click at [719, 11] on span "Save" at bounding box center [720, 9] width 13 height 5
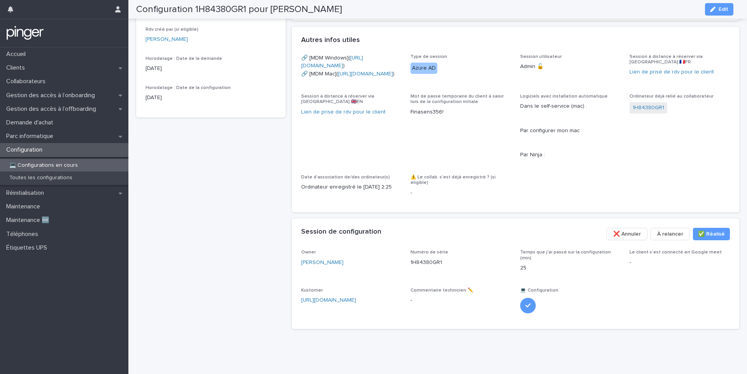
scroll to position [338, 0]
click at [67, 99] on div "Gestion des accès à l’onboarding" at bounding box center [64, 96] width 128 height 14
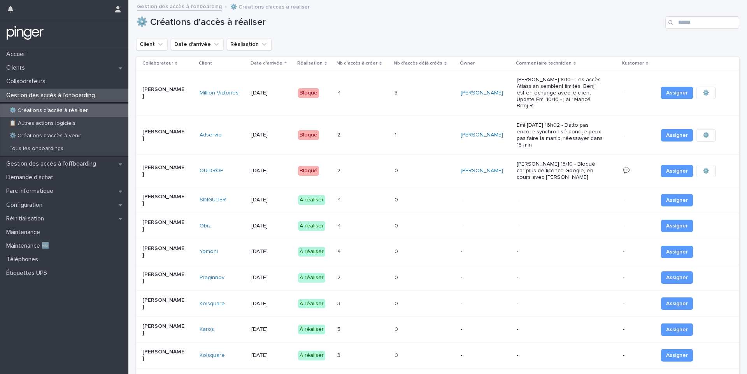
scroll to position [95, 0]
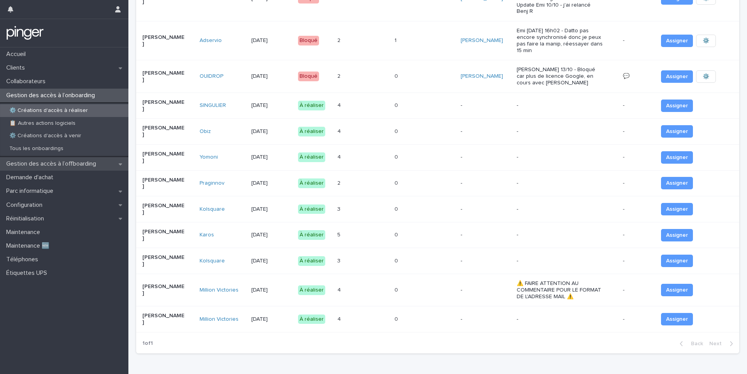
click at [84, 163] on p "Gestion des accès à l’offboarding" at bounding box center [52, 163] width 99 height 7
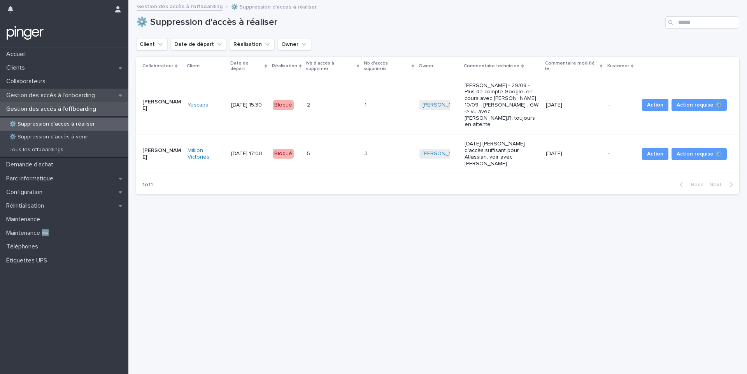
click at [72, 97] on p "Gestion des accès à l’onboarding" at bounding box center [52, 95] width 98 height 7
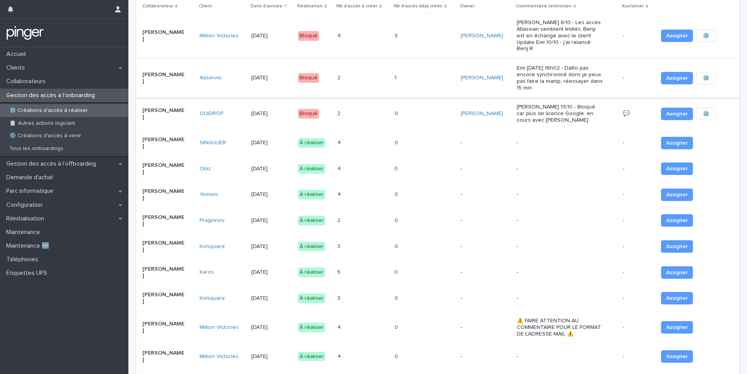
scroll to position [66, 0]
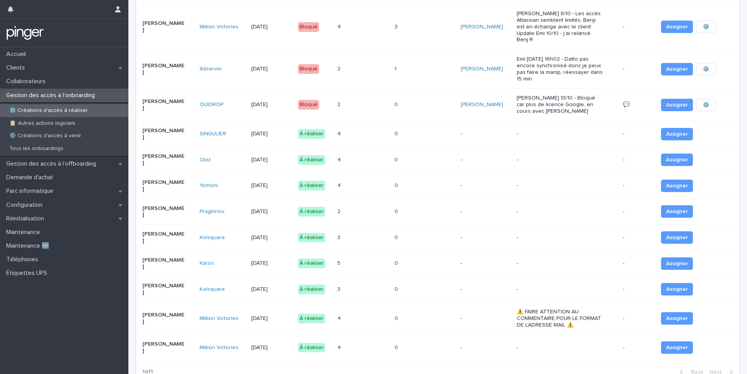
click at [431, 130] on div "0 0" at bounding box center [425, 134] width 60 height 13
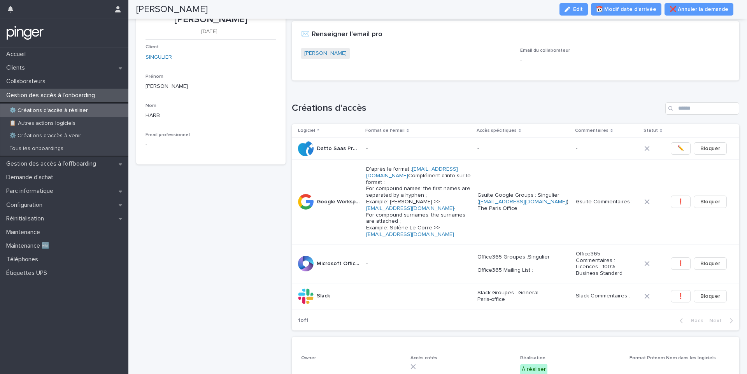
scroll to position [37, 0]
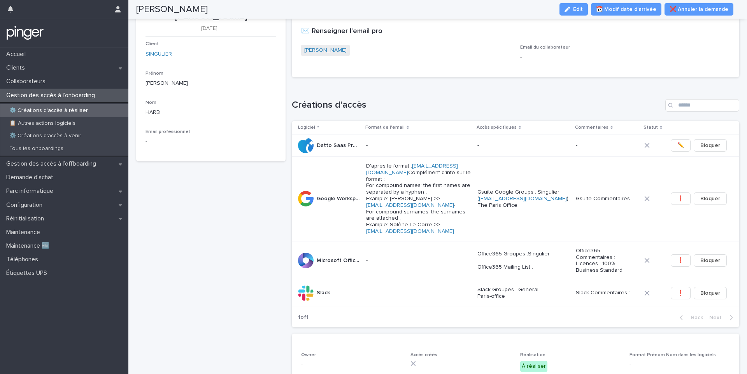
click at [25, 108] on p "⚙️ Créations d'accès à réaliser" at bounding box center [48, 110] width 91 height 7
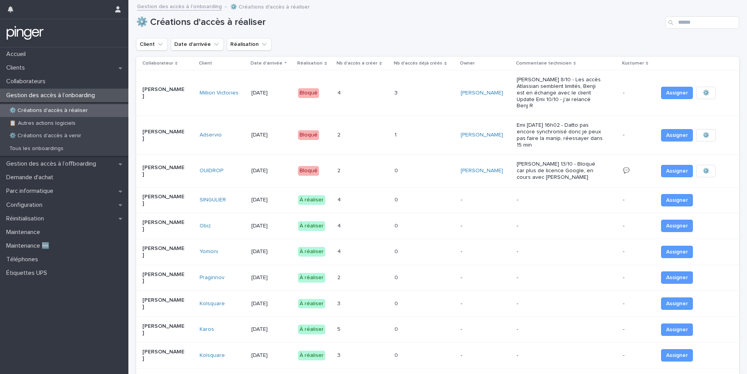
click at [361, 194] on div "4 4" at bounding box center [362, 200] width 51 height 13
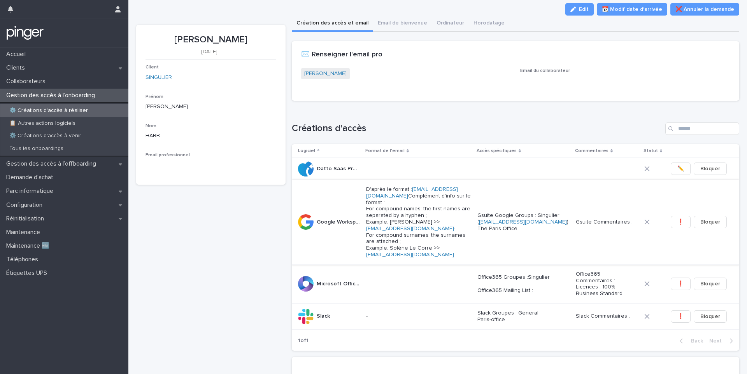
scroll to position [24, 0]
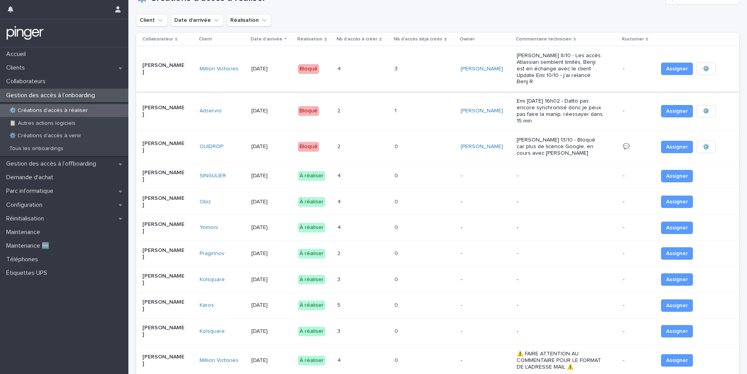
scroll to position [6, 0]
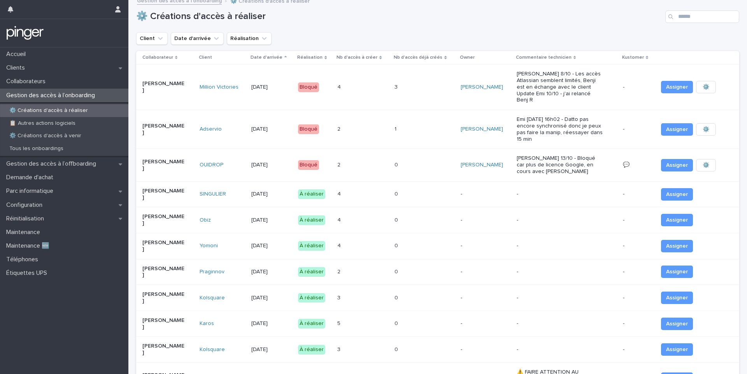
click at [231, 217] on div "Obiz" at bounding box center [221, 220] width 43 height 7
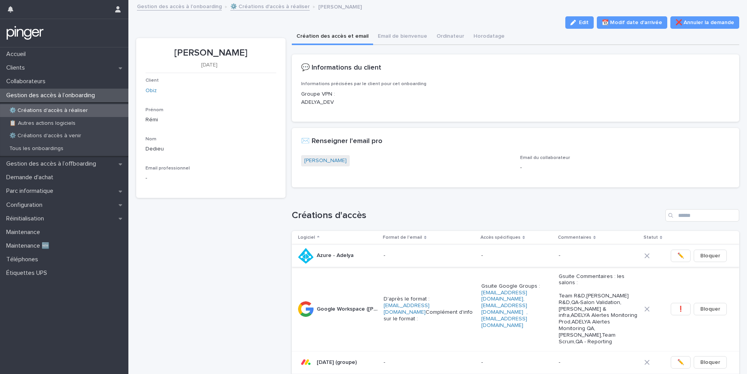
click at [573, 24] on icon "button" at bounding box center [572, 22] width 5 height 5
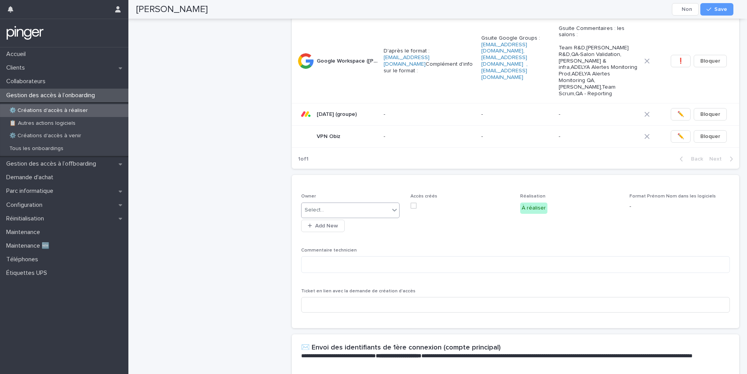
scroll to position [237, 0]
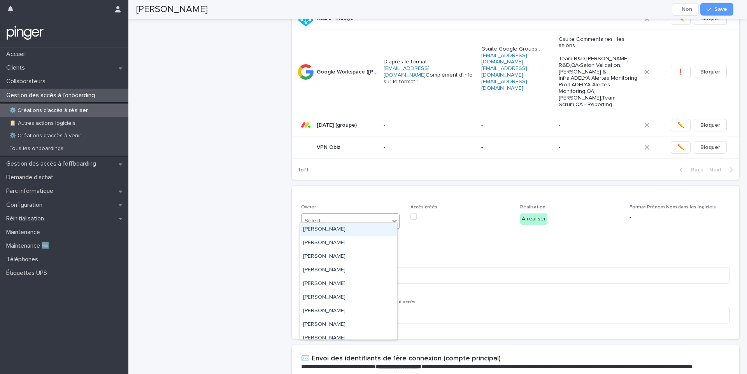
click at [354, 214] on div "Select..." at bounding box center [350, 222] width 99 height 16
type input "****"
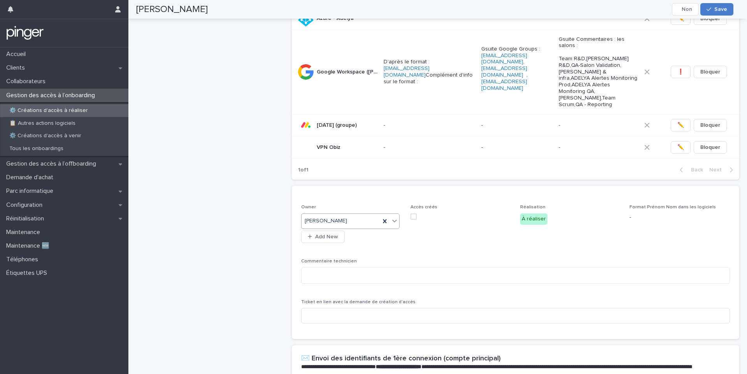
click at [714, 9] on div "button" at bounding box center [711, 9] width 8 height 5
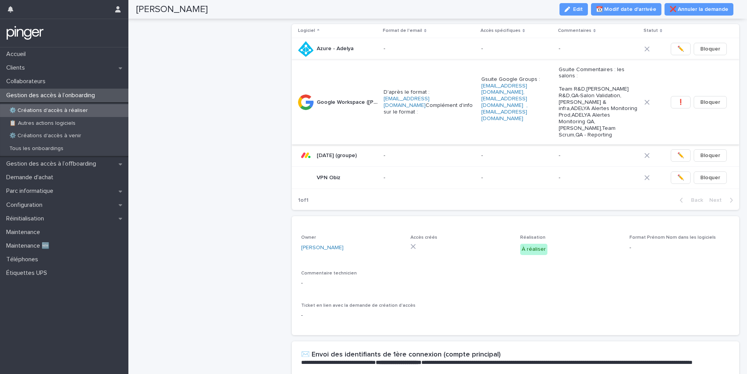
scroll to position [0, 0]
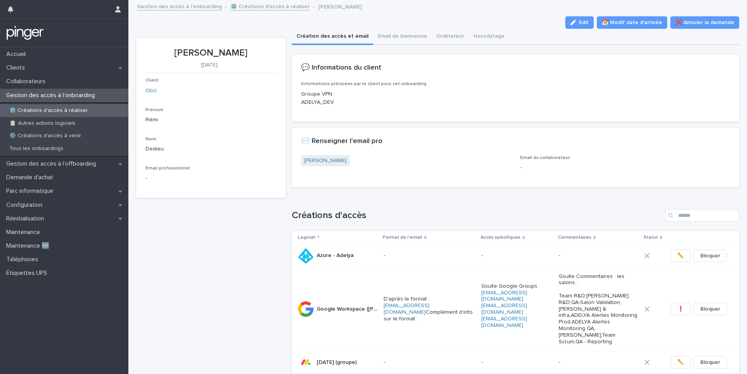
click at [189, 53] on p "[PERSON_NAME]" at bounding box center [211, 52] width 131 height 11
copy p "[PERSON_NAME]"
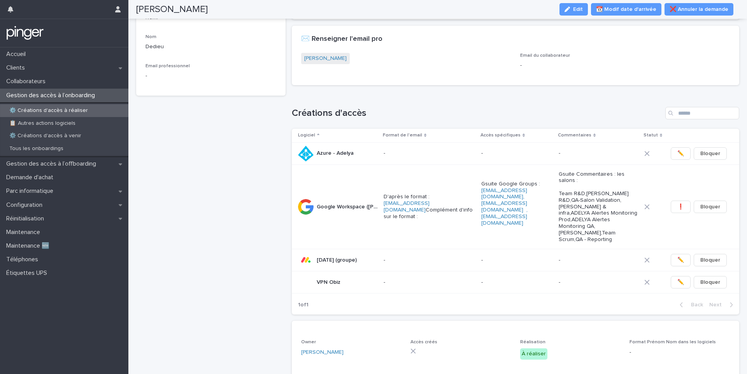
scroll to position [45, 0]
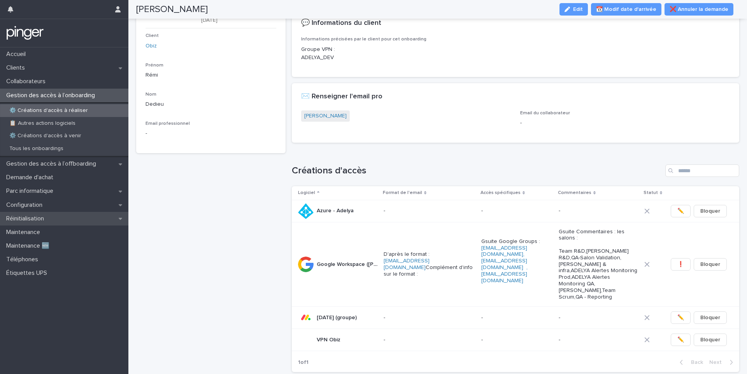
click at [65, 217] on div "Réinitialisation" at bounding box center [64, 219] width 128 height 14
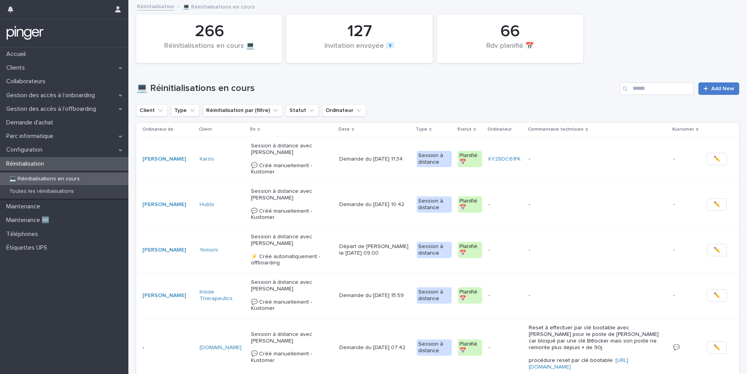
click at [705, 85] on link "Add New" at bounding box center [718, 88] width 41 height 12
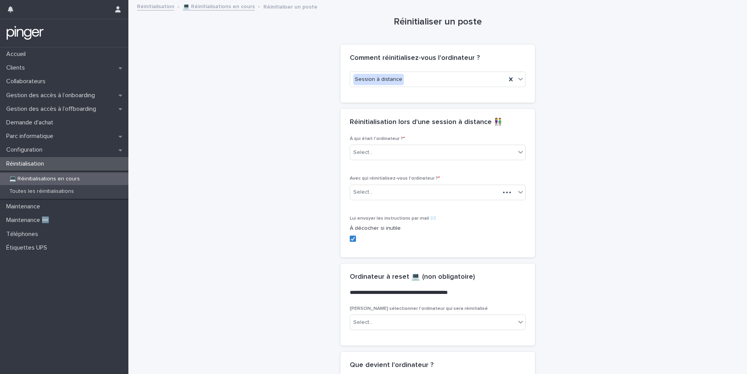
click at [383, 160] on div "Select..." at bounding box center [438, 153] width 176 height 16
click at [383, 154] on div "Select..." at bounding box center [432, 152] width 165 height 13
click at [382, 166] on span "Collaborateur" at bounding box center [370, 167] width 38 height 9
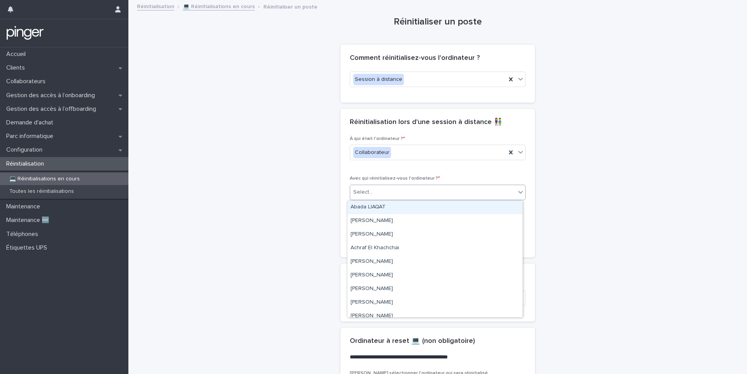
click at [378, 189] on div "Select..." at bounding box center [432, 192] width 165 height 13
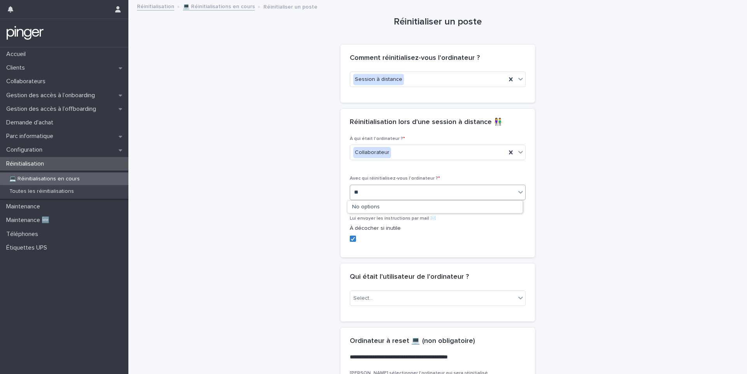
type input "*"
type input "*******"
click at [384, 209] on div "[PERSON_NAME]" at bounding box center [434, 208] width 175 height 14
click at [352, 237] on icon at bounding box center [353, 239] width 5 height 4
click at [355, 295] on div "Select..." at bounding box center [362, 299] width 19 height 8
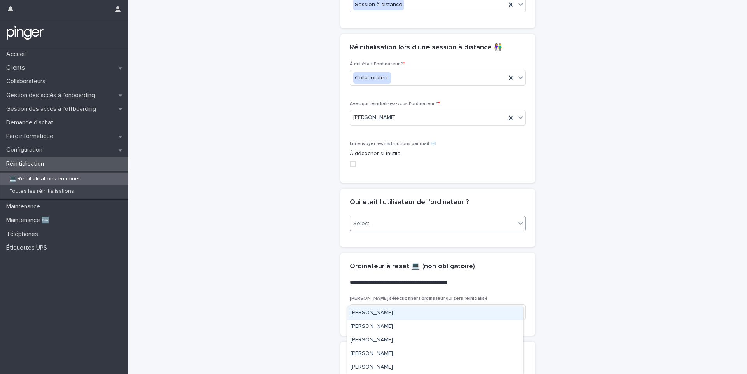
scroll to position [75, 0]
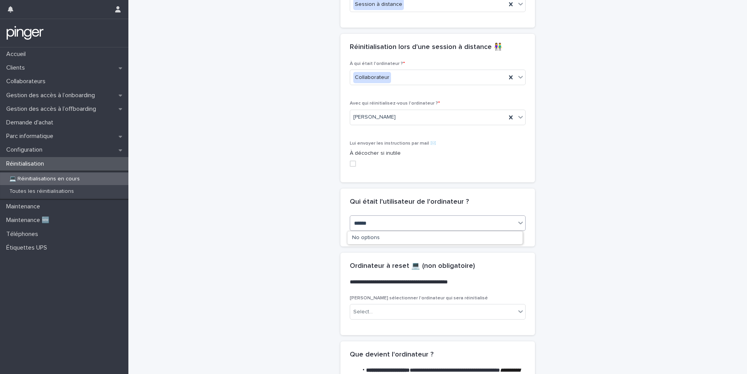
type input "*******"
click at [363, 237] on div "[PERSON_NAME]" at bounding box center [434, 238] width 175 height 14
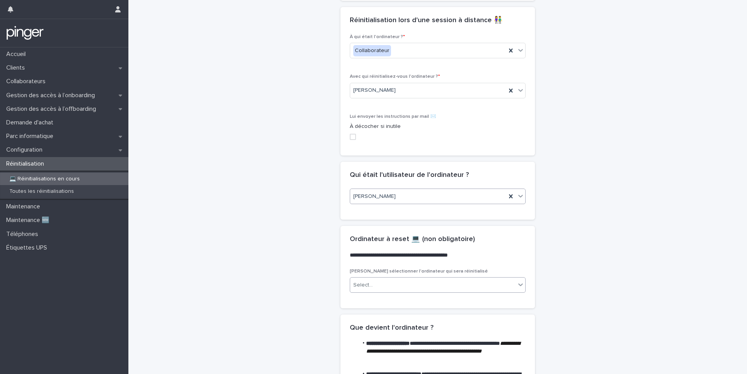
click at [368, 286] on div "Select..." at bounding box center [362, 285] width 19 height 8
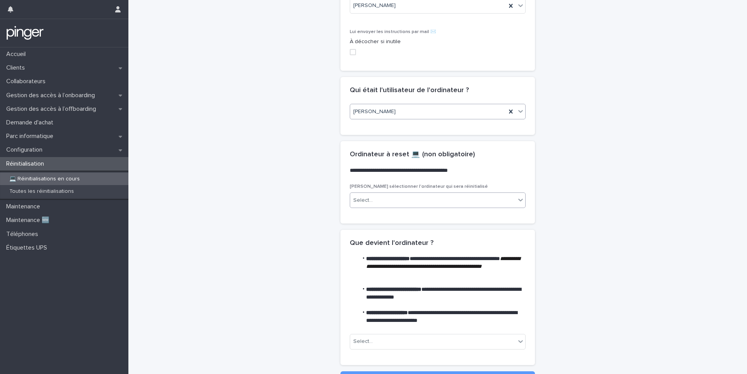
scroll to position [219, 0]
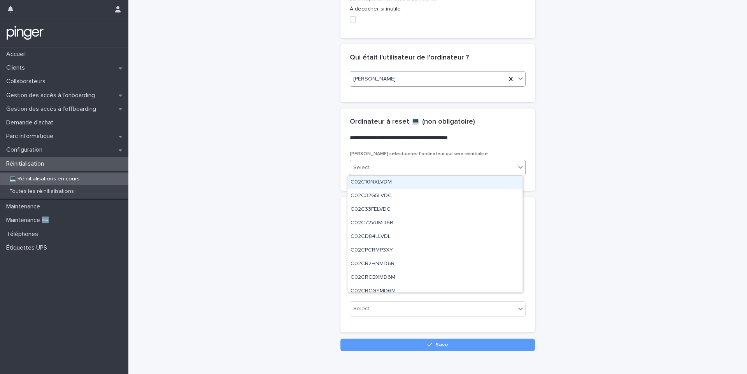
click at [381, 174] on div "Select..." at bounding box center [438, 168] width 176 height 16
paste input "********"
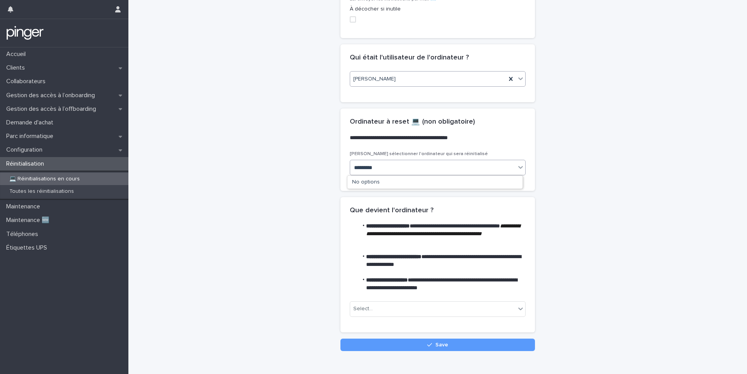
type input "********"
click at [376, 183] on div "PC138VJG" at bounding box center [434, 183] width 175 height 14
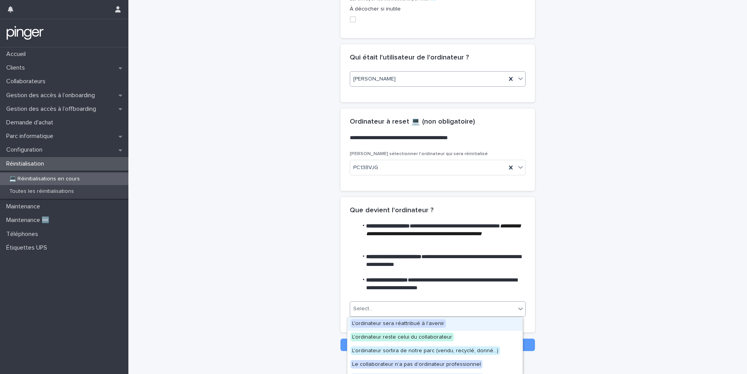
click at [385, 308] on div "Select..." at bounding box center [432, 309] width 165 height 13
click at [384, 322] on span "L'ordinateur sera réattribué à l'avenir" at bounding box center [398, 323] width 95 height 9
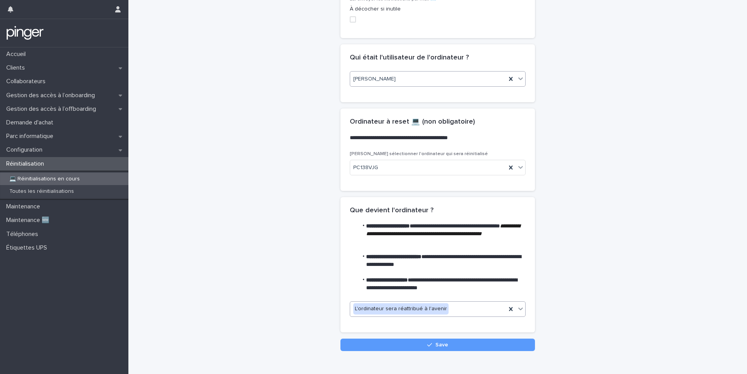
scroll to position [241, 0]
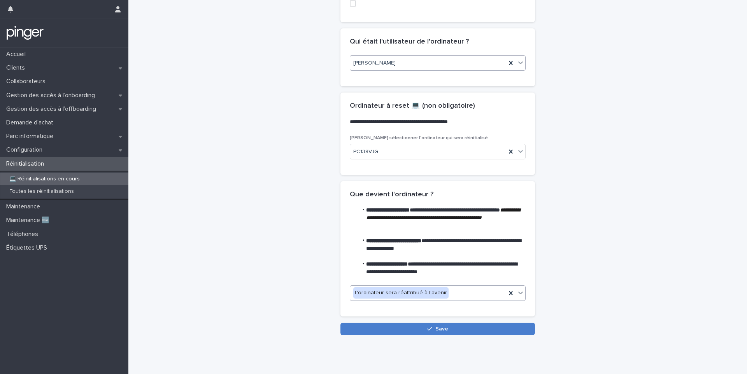
click at [398, 323] on button "Save" at bounding box center [437, 329] width 195 height 12
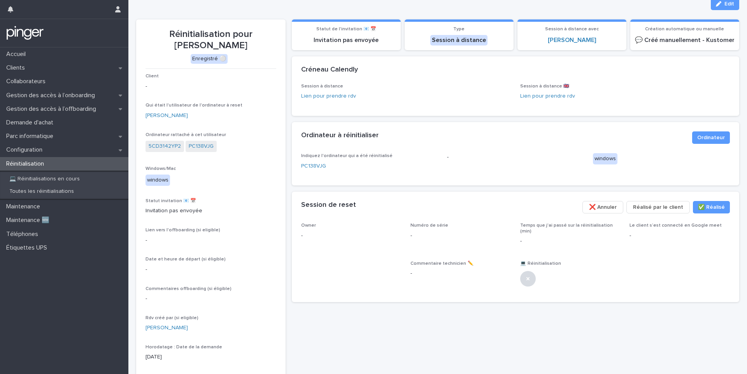
scroll to position [20, 0]
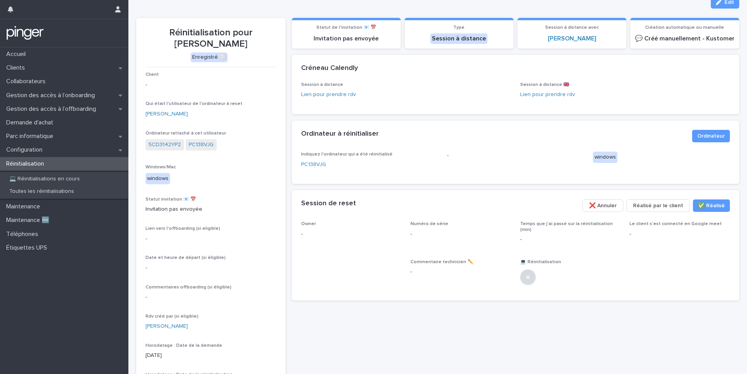
click at [57, 163] on div "Réinitialisation" at bounding box center [64, 164] width 128 height 14
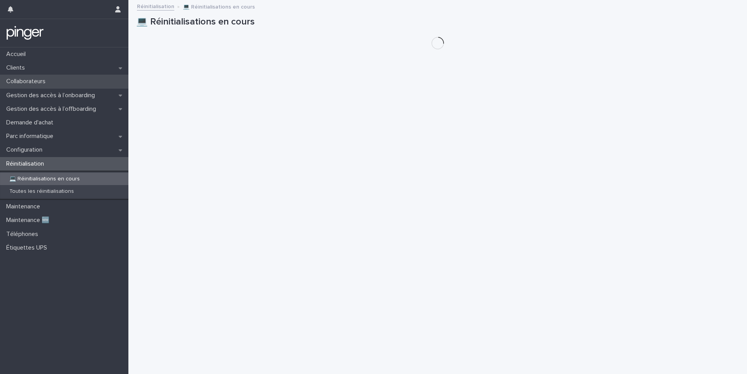
click at [88, 84] on div "Collaborateurs" at bounding box center [64, 82] width 128 height 14
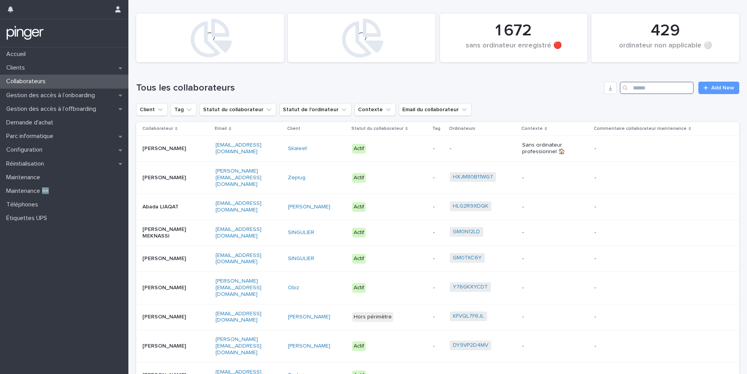
click at [652, 92] on input "Search" at bounding box center [657, 88] width 74 height 12
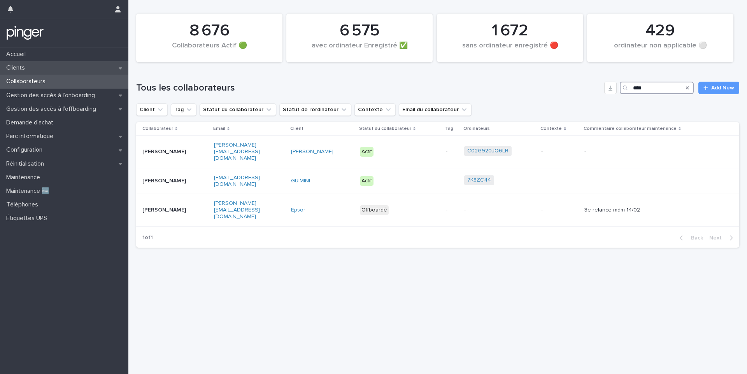
type input "****"
click at [40, 67] on div "Clients" at bounding box center [64, 68] width 128 height 14
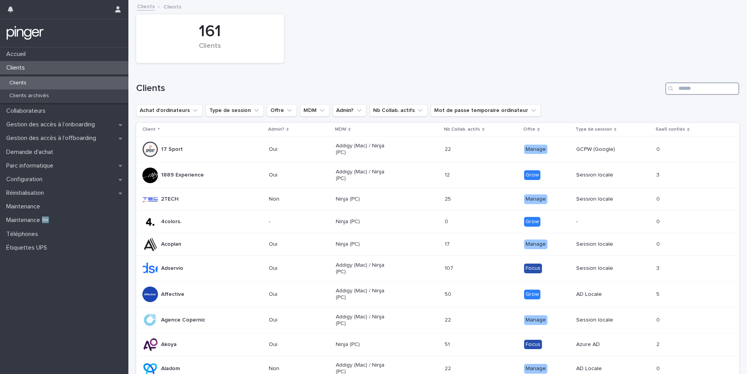
click at [684, 94] on input "Search" at bounding box center [702, 88] width 74 height 12
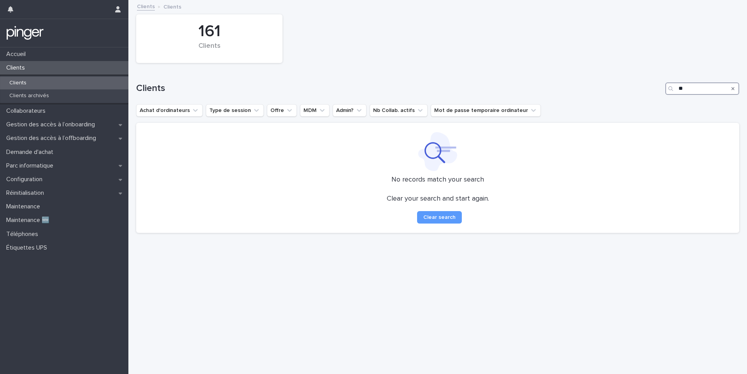
type input "*"
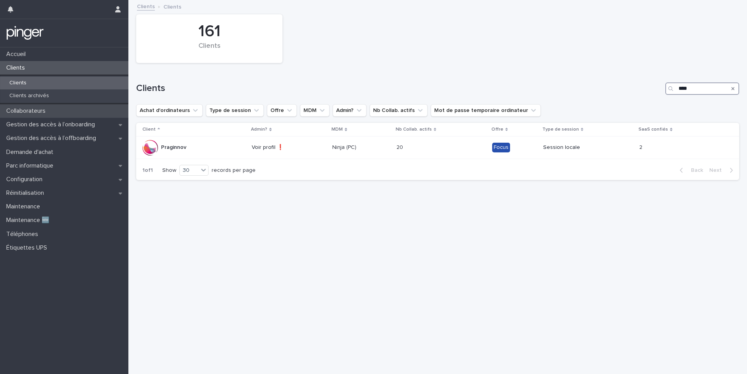
type input "****"
click at [58, 117] on div "Collaborateurs" at bounding box center [64, 111] width 128 height 14
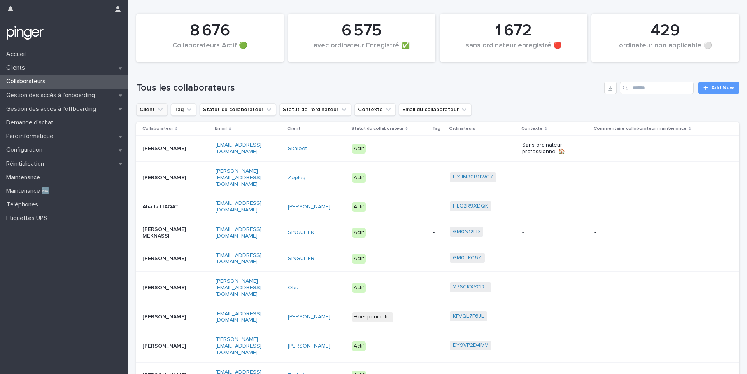
click at [157, 114] on button "Client" at bounding box center [152, 109] width 32 height 12
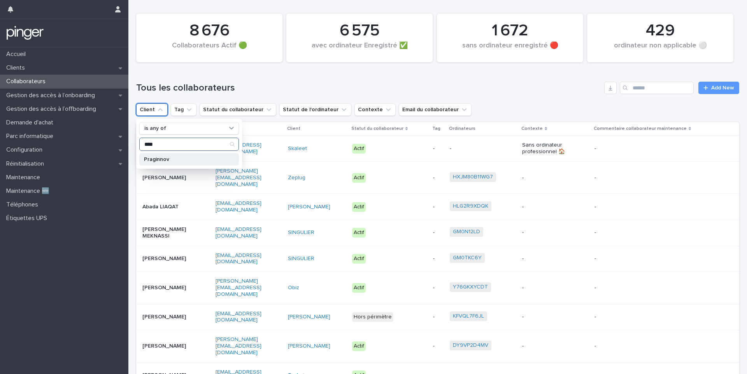
type input "****"
click at [153, 158] on p "Praginnov" at bounding box center [185, 159] width 82 height 5
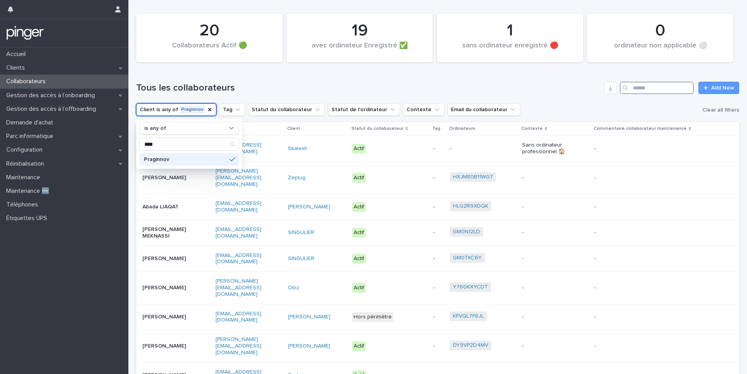
click at [632, 89] on input "Search" at bounding box center [657, 88] width 74 height 12
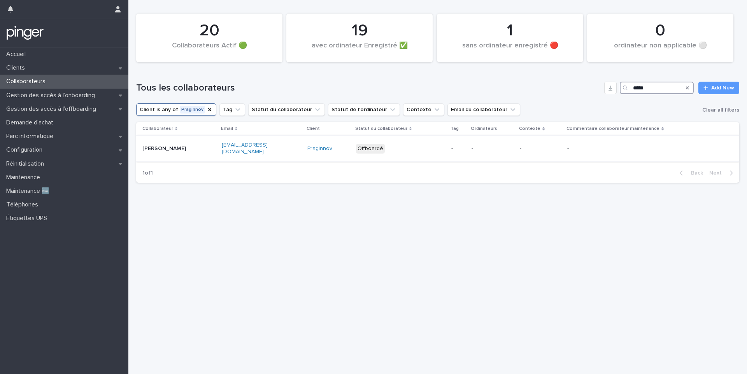
type input "*****"
click at [439, 143] on div "Offboardé" at bounding box center [400, 149] width 89 height 16
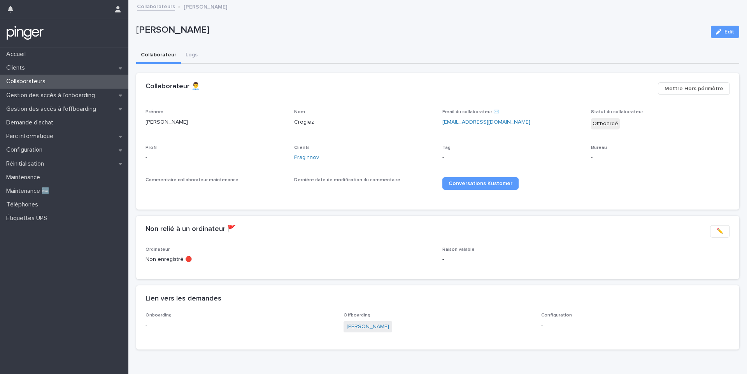
scroll to position [26, 0]
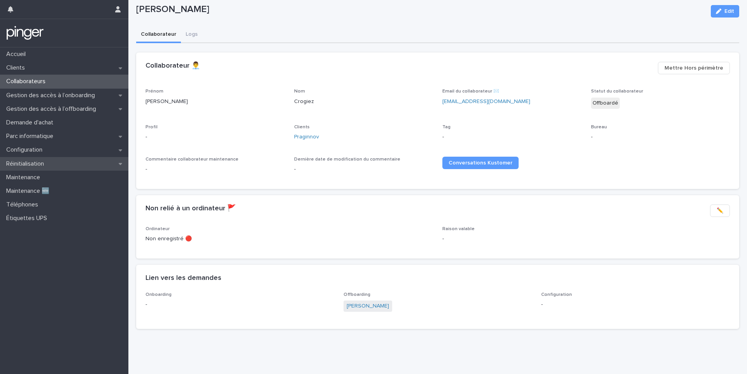
click at [72, 161] on div "Réinitialisation" at bounding box center [64, 164] width 128 height 14
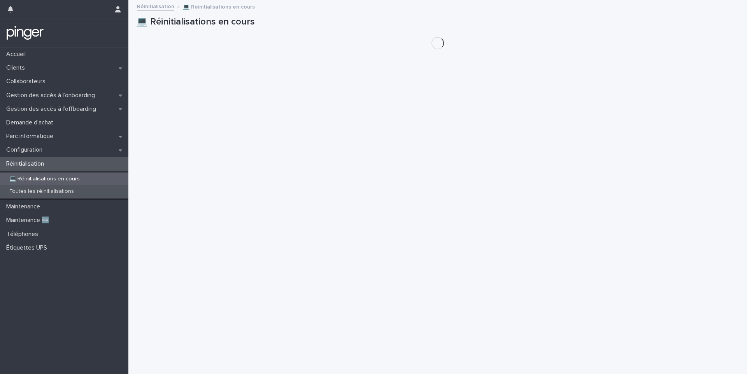
click at [89, 191] on div "Toutes les réinitialisations" at bounding box center [64, 191] width 128 height 13
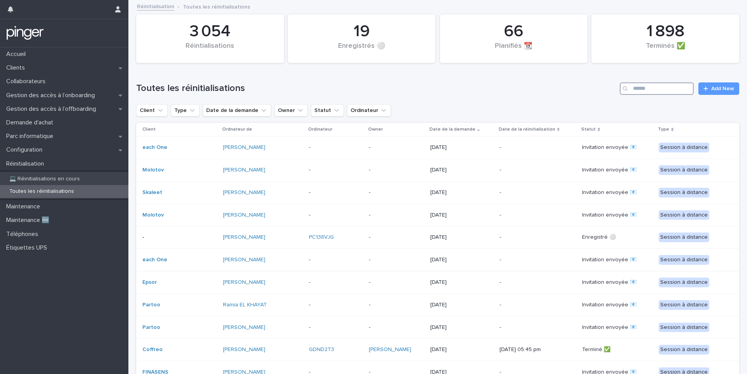
click at [638, 84] on input "Search" at bounding box center [657, 88] width 74 height 12
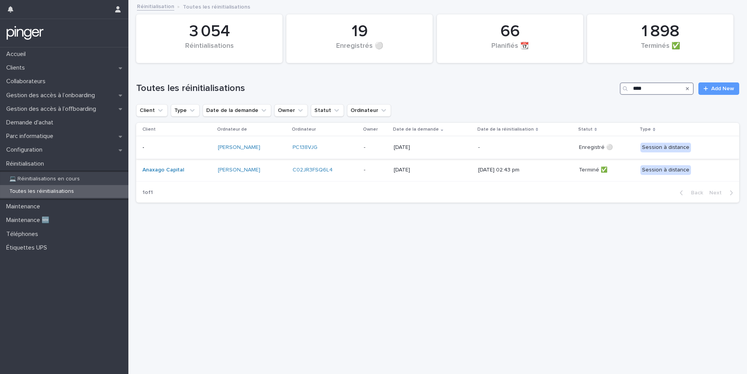
type input "****"
click at [388, 151] on div "-" at bounding box center [376, 147] width 24 height 13
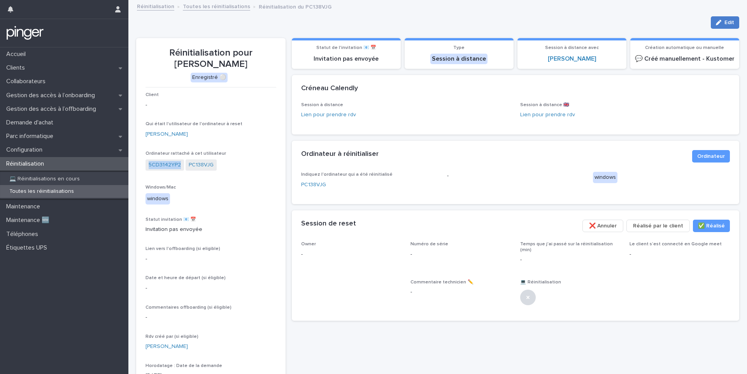
click at [716, 22] on icon "button" at bounding box center [718, 22] width 5 height 5
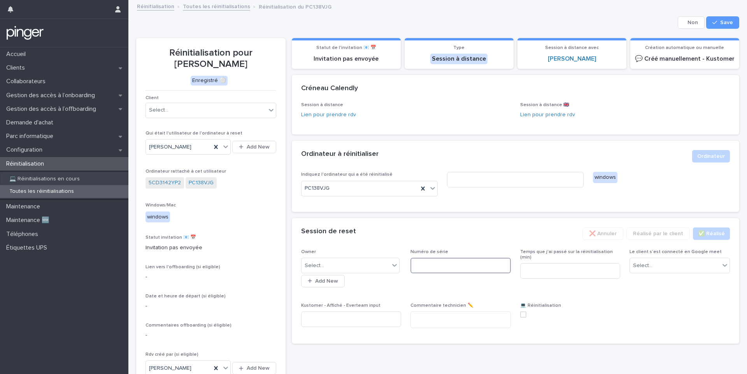
click at [440, 268] on input at bounding box center [460, 266] width 100 height 16
paste input "**********"
type input "**********"
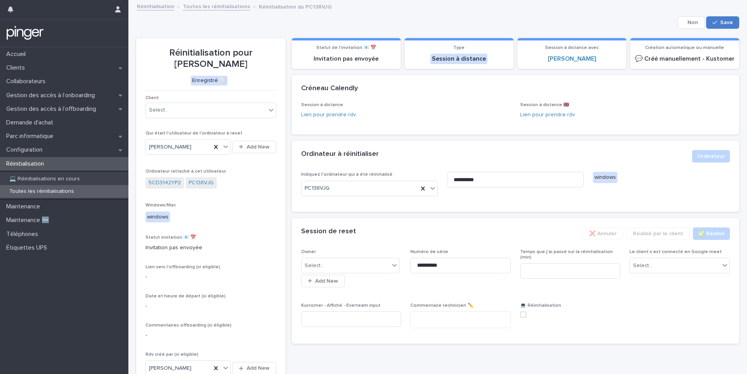
click at [719, 28] on button "Save" at bounding box center [722, 22] width 33 height 12
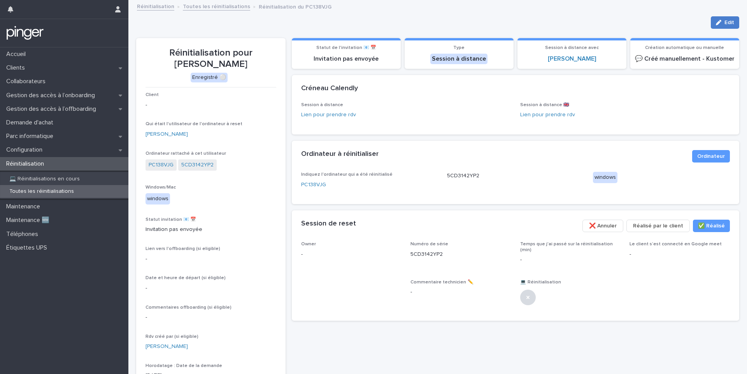
click at [730, 24] on button "Edit" at bounding box center [725, 22] width 28 height 12
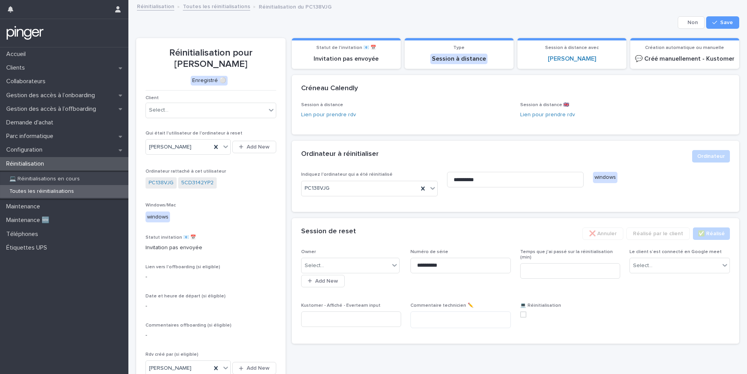
click at [522, 317] on span at bounding box center [523, 315] width 6 height 6
click at [523, 270] on input at bounding box center [570, 271] width 100 height 16
type input "*"
click at [669, 250] on span "Le client s’est connecté en Google meet" at bounding box center [676, 252] width 92 height 5
click at [669, 256] on div "Le client s’est connecté en Google meet Select..." at bounding box center [680, 264] width 100 height 30
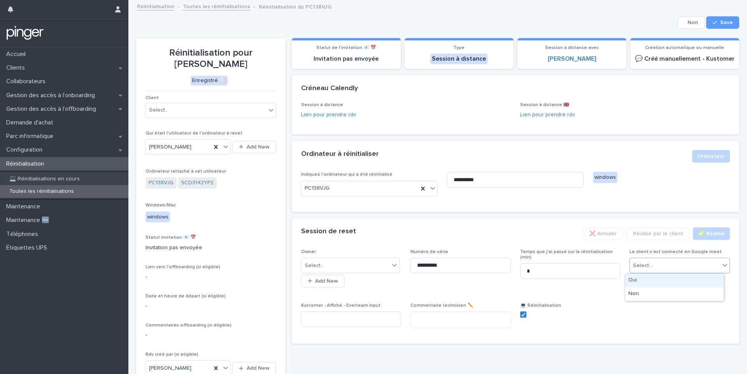
click at [653, 263] on input "text" at bounding box center [653, 266] width 1 height 7
click at [640, 293] on div "Non" at bounding box center [674, 295] width 98 height 14
click at [316, 265] on div "Select..." at bounding box center [314, 266] width 19 height 8
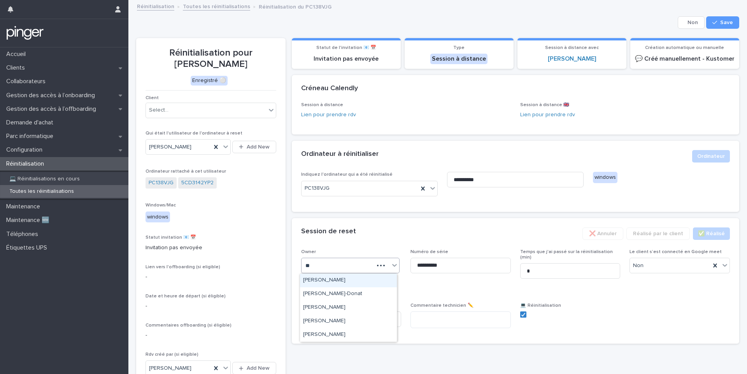
type input "***"
click at [321, 277] on div "[PERSON_NAME]" at bounding box center [348, 281] width 97 height 14
click at [372, 318] on input at bounding box center [351, 320] width 100 height 16
paste input "**********"
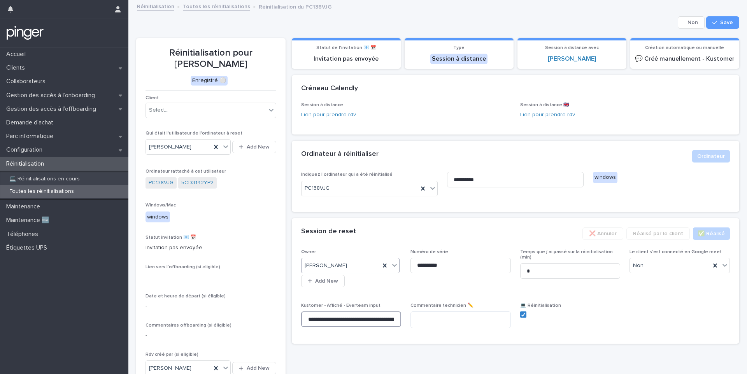
scroll to position [0, 193]
type input "**********"
click at [726, 15] on div "**********" at bounding box center [437, 226] width 603 height 451
click at [724, 19] on button "Save" at bounding box center [722, 22] width 33 height 12
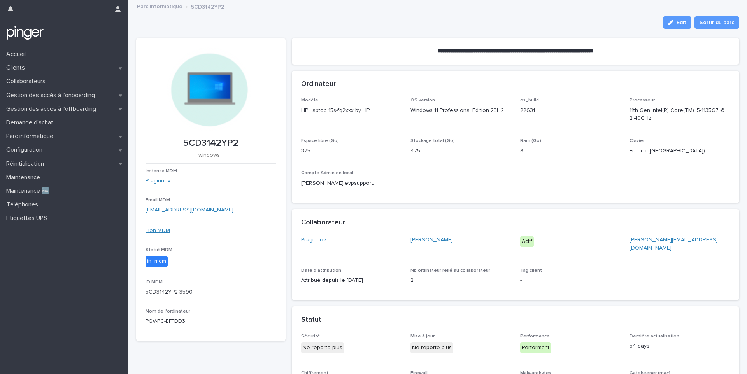
click at [158, 230] on link "Lien MDM" at bounding box center [158, 230] width 25 height 5
click at [205, 141] on p "5CD3142YP2" at bounding box center [211, 143] width 131 height 11
copy p "5CD3142YP2"
click at [73, 92] on p "Gestion des accès à l’onboarding" at bounding box center [52, 95] width 98 height 7
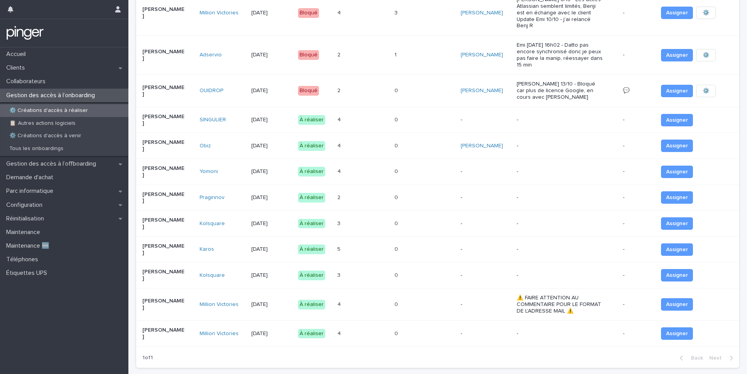
scroll to position [70, 0]
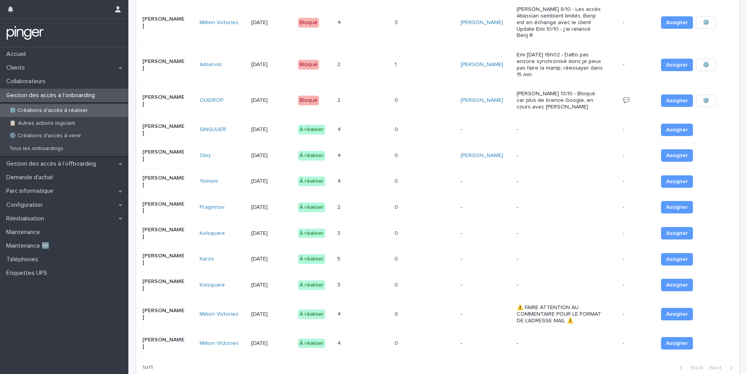
click at [517, 153] on p "-" at bounding box center [560, 156] width 86 height 7
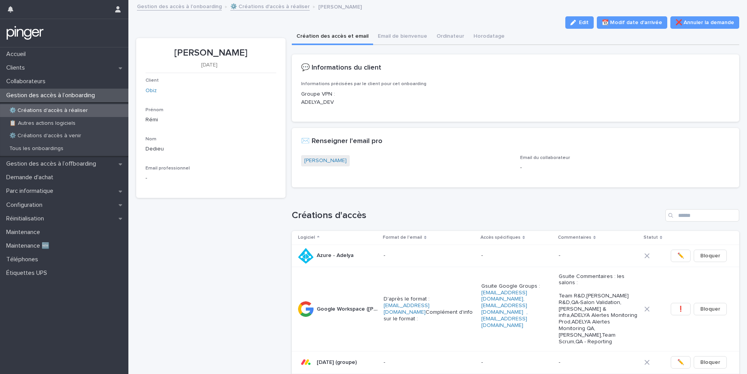
click at [185, 51] on p "[PERSON_NAME]" at bounding box center [211, 52] width 131 height 11
copy p "[PERSON_NAME]"
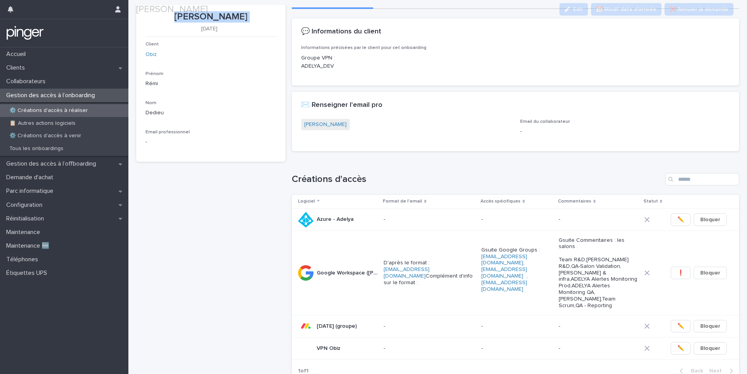
scroll to position [37, 0]
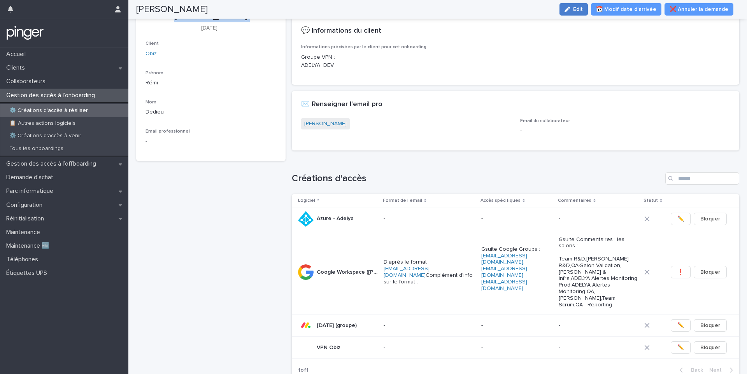
click at [582, 13] on button "Edit" at bounding box center [573, 9] width 28 height 12
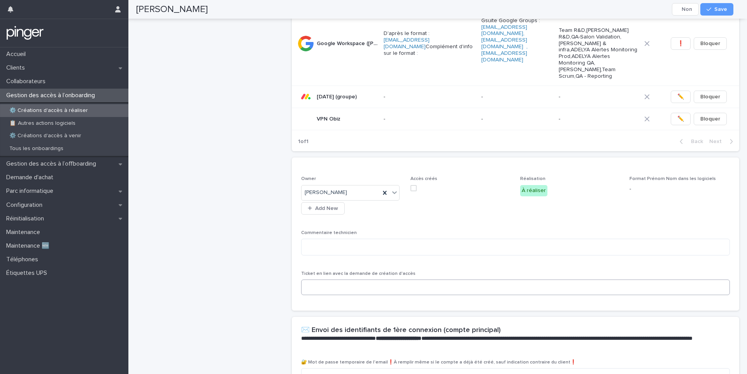
scroll to position [285, 0]
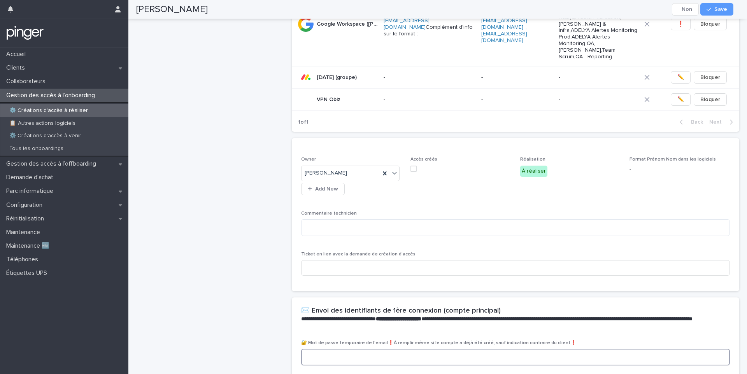
click at [369, 358] on textarea at bounding box center [515, 357] width 429 height 17
paste textarea "**********"
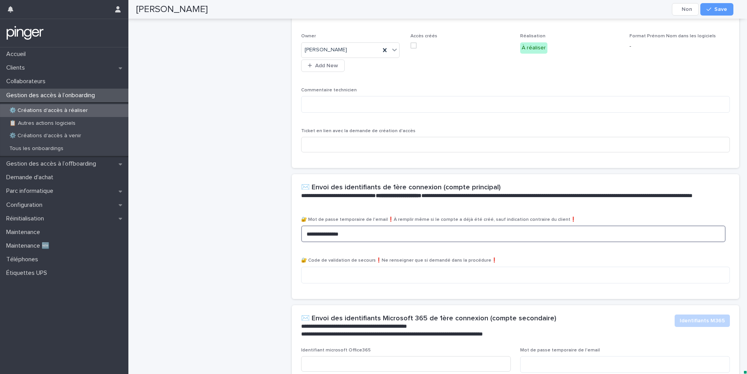
scroll to position [435, 0]
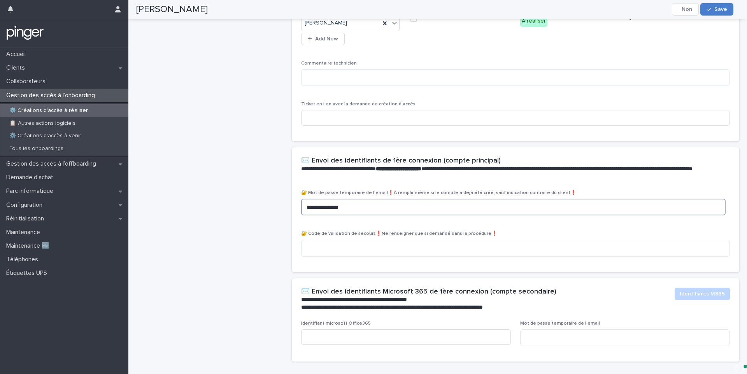
type textarea "**********"
click at [722, 11] on span "Save" at bounding box center [720, 9] width 13 height 5
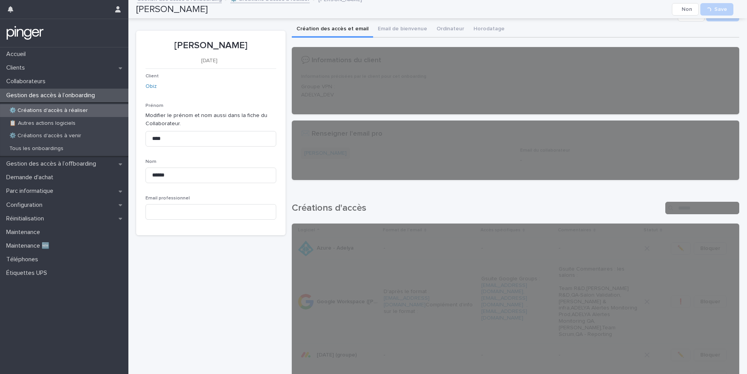
scroll to position [0, 0]
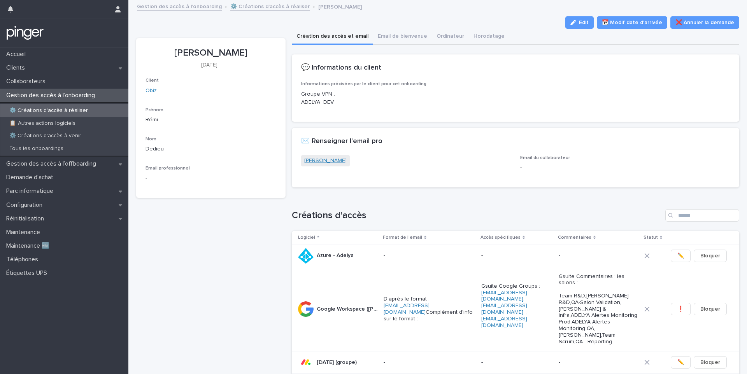
click at [318, 160] on link "[PERSON_NAME]" at bounding box center [325, 161] width 42 height 8
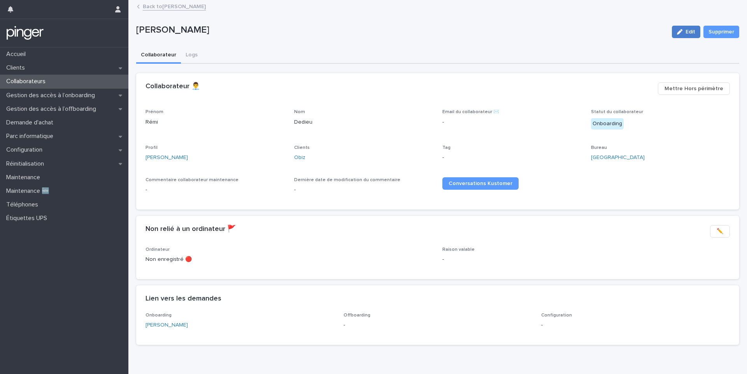
click at [677, 33] on icon "button" at bounding box center [679, 31] width 5 height 5
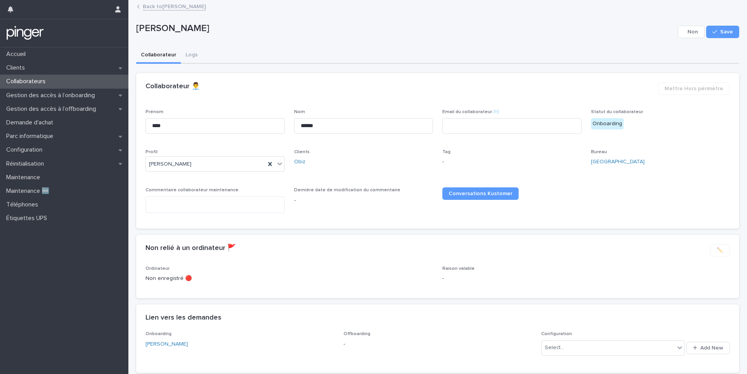
click at [493, 111] on span "Email du collaborateur ✉️" at bounding box center [470, 112] width 57 height 5
click at [496, 130] on input at bounding box center [511, 126] width 139 height 16
paste input "**********"
type input "**********"
click at [724, 38] on div "Cancel Save" at bounding box center [708, 31] width 61 height 31
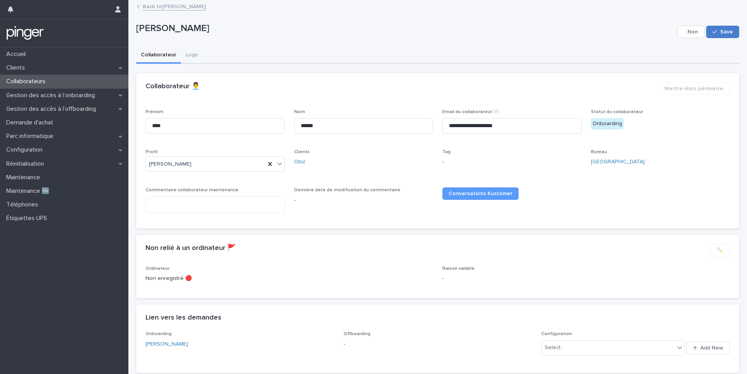
click at [708, 35] on button "Save" at bounding box center [722, 32] width 33 height 12
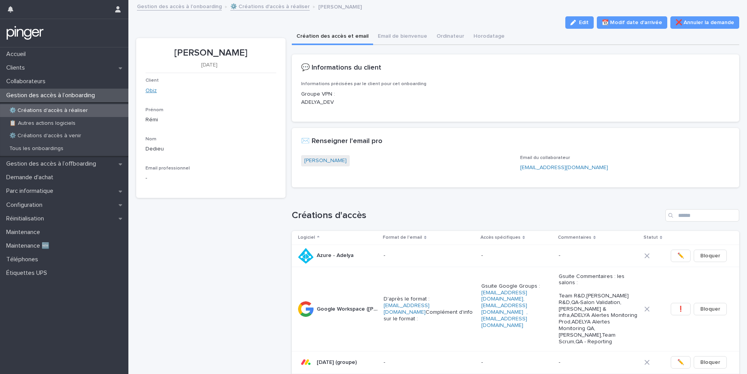
click at [151, 89] on link "Obiz" at bounding box center [151, 91] width 11 height 8
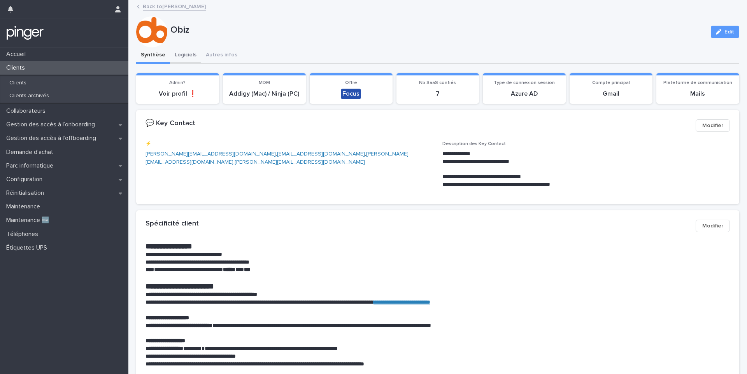
click at [179, 54] on button "Logiciels" at bounding box center [185, 55] width 31 height 16
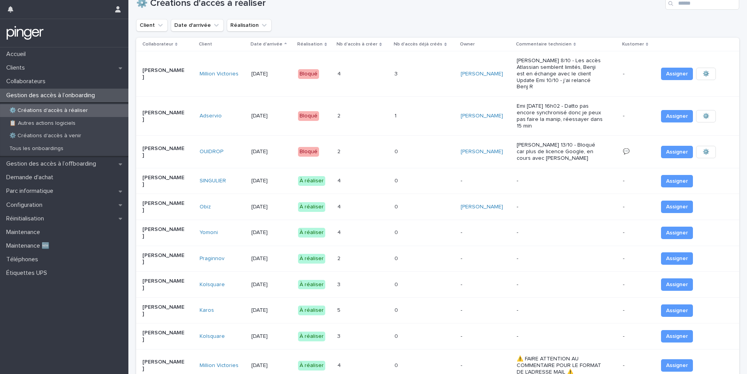
click at [370, 201] on div "4 4" at bounding box center [362, 207] width 51 height 13
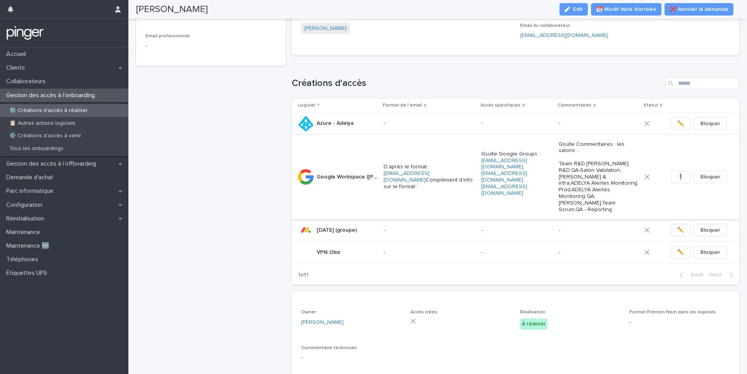
scroll to position [119, 0]
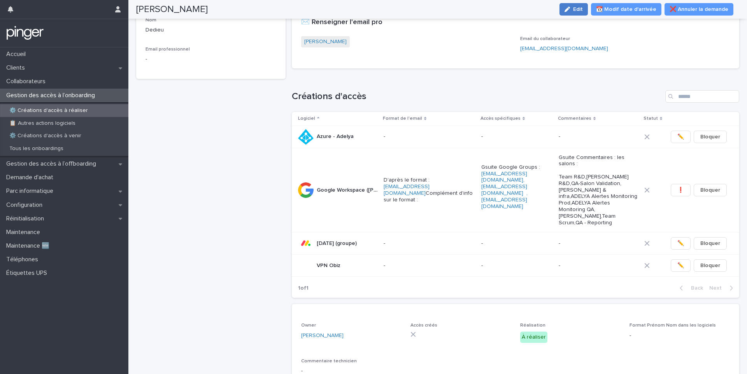
click at [570, 12] on icon "button" at bounding box center [567, 9] width 5 height 5
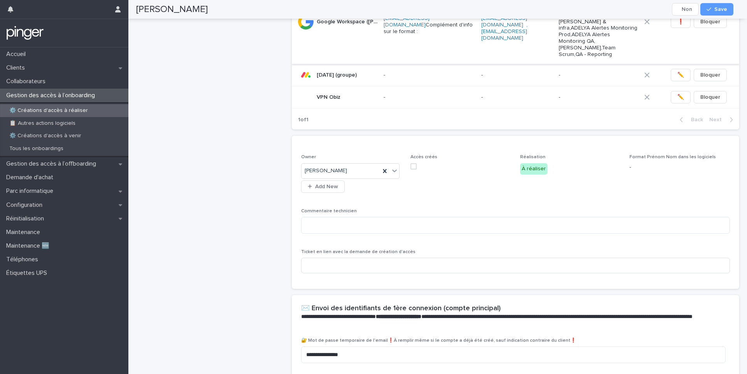
scroll to position [291, 0]
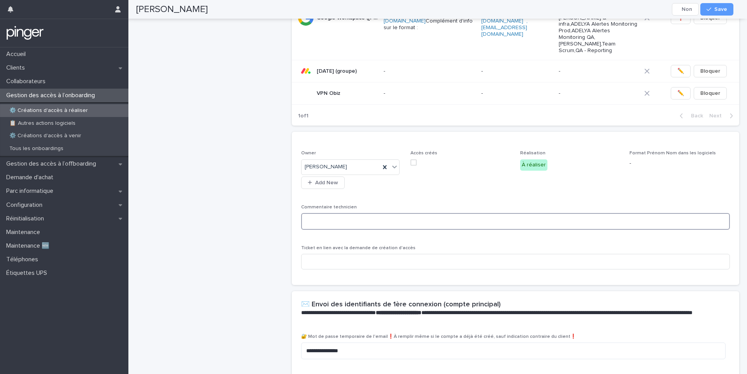
click at [365, 213] on textarea at bounding box center [515, 221] width 429 height 17
type textarea "*"
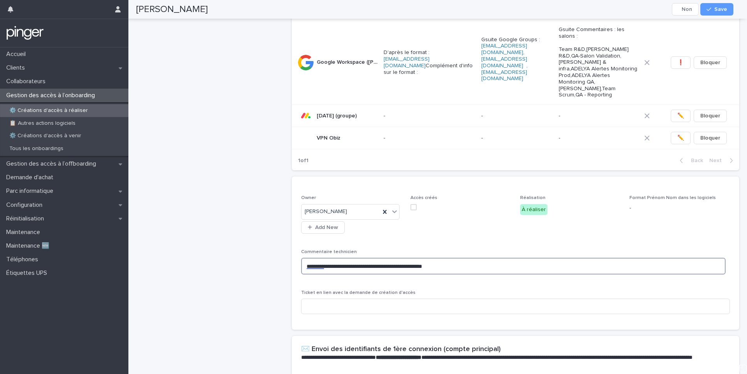
scroll to position [282, 0]
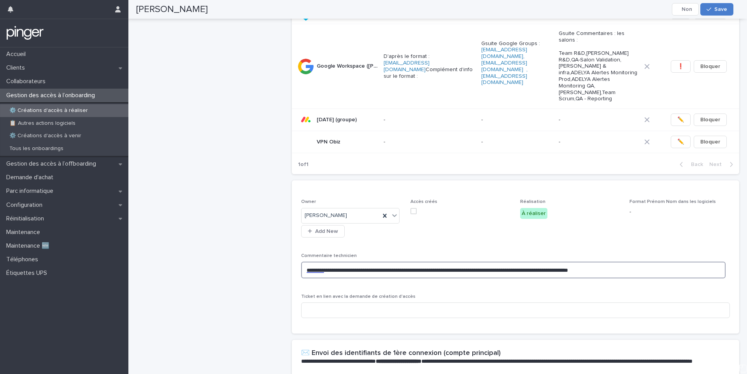
type textarea "**********"
click at [712, 11] on div "button" at bounding box center [711, 9] width 8 height 5
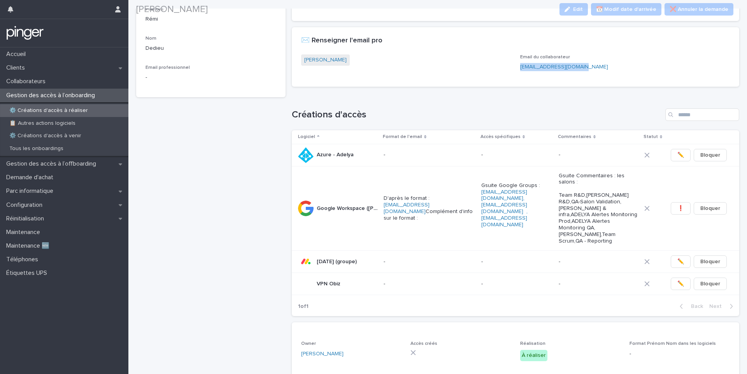
scroll to position [114, 0]
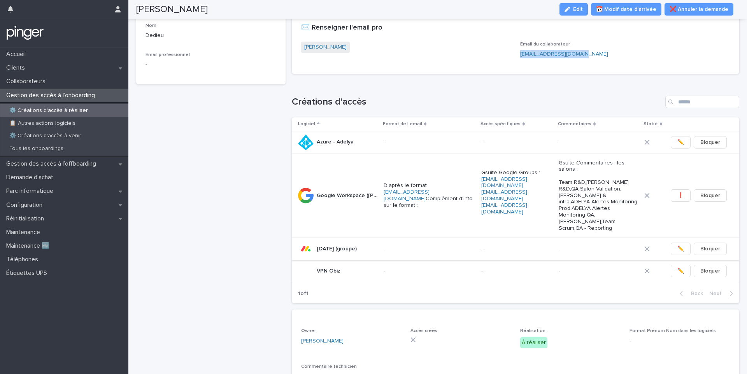
click at [678, 245] on span "✏️" at bounding box center [680, 249] width 7 height 8
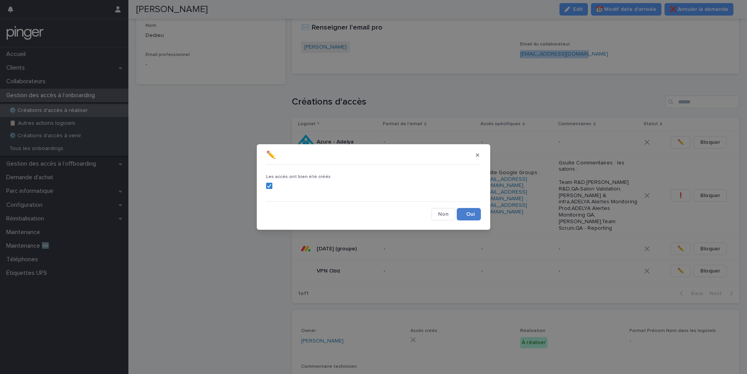
click at [470, 216] on button "Save" at bounding box center [469, 214] width 24 height 12
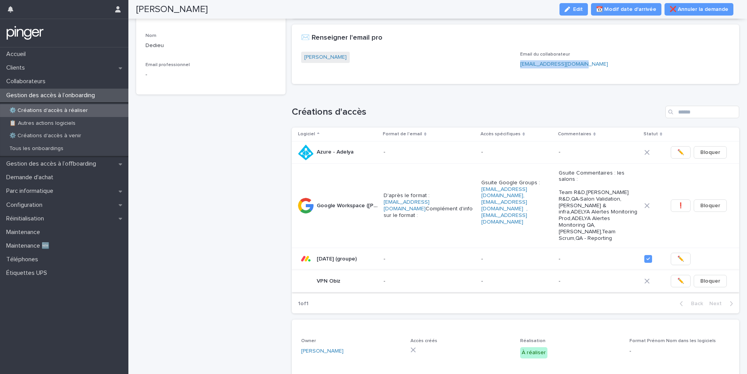
scroll to position [114, 0]
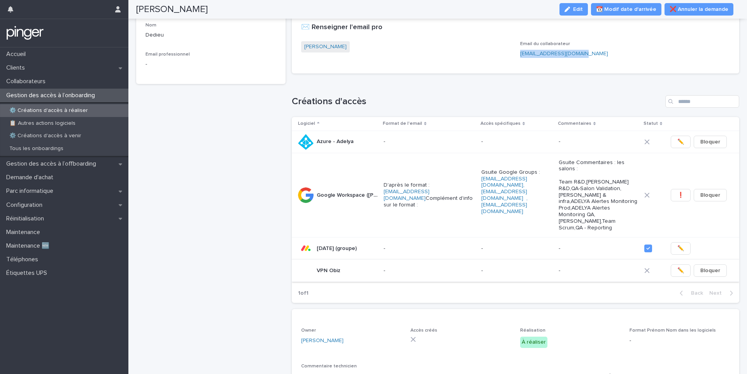
click at [679, 267] on button "✏️" at bounding box center [681, 271] width 20 height 12
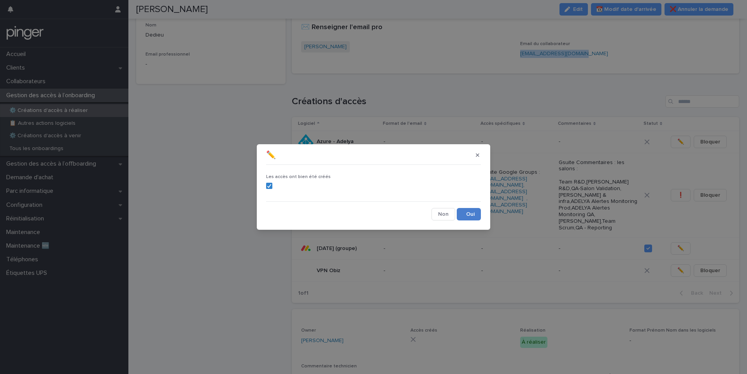
click at [465, 210] on button "Save" at bounding box center [469, 214] width 24 height 12
